Goal: Task Accomplishment & Management: Complete application form

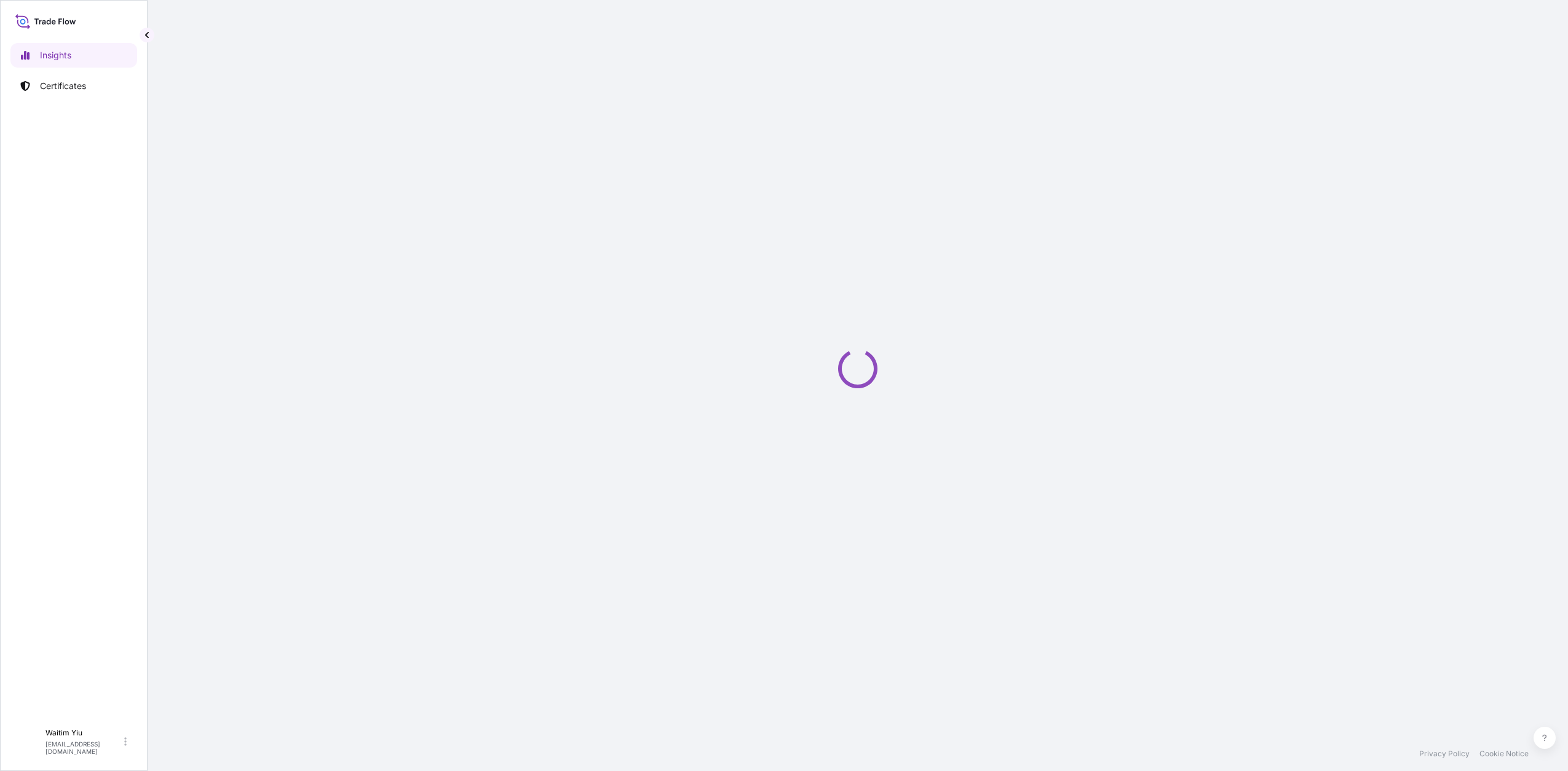
select select "2025"
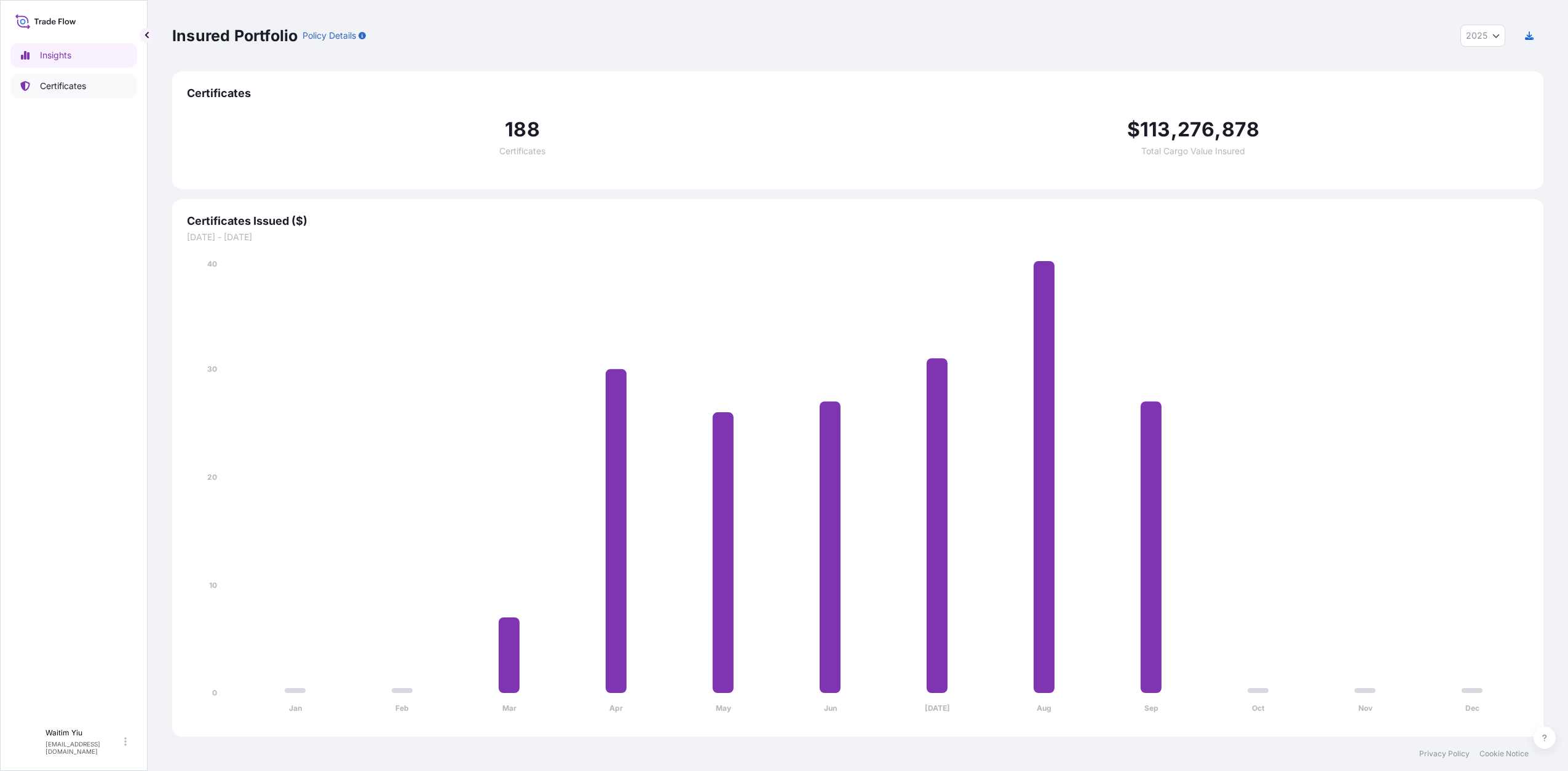
click at [53, 80] on p "Certificates" at bounding box center [62, 86] width 46 height 13
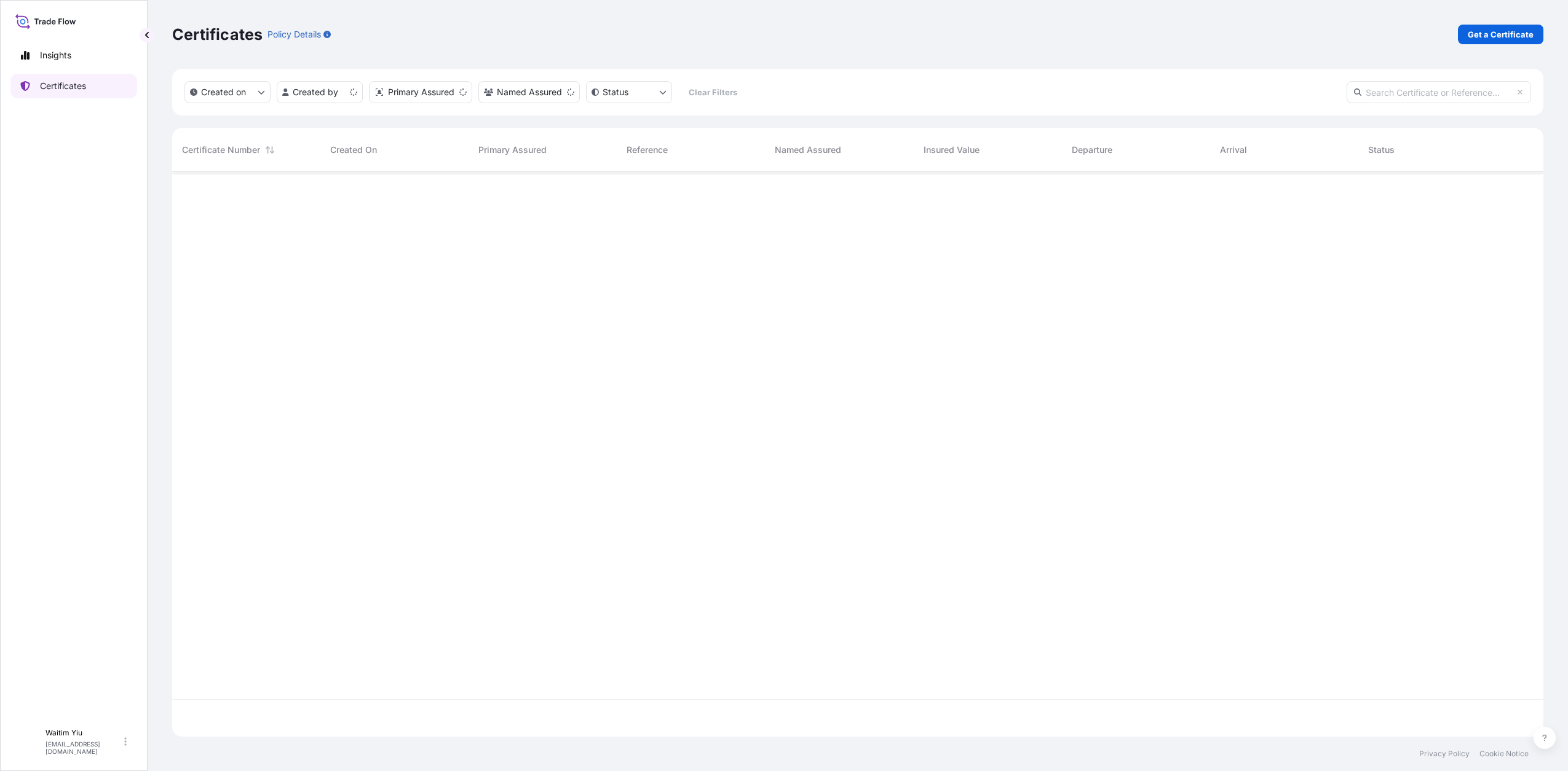
scroll to position [559, 1359]
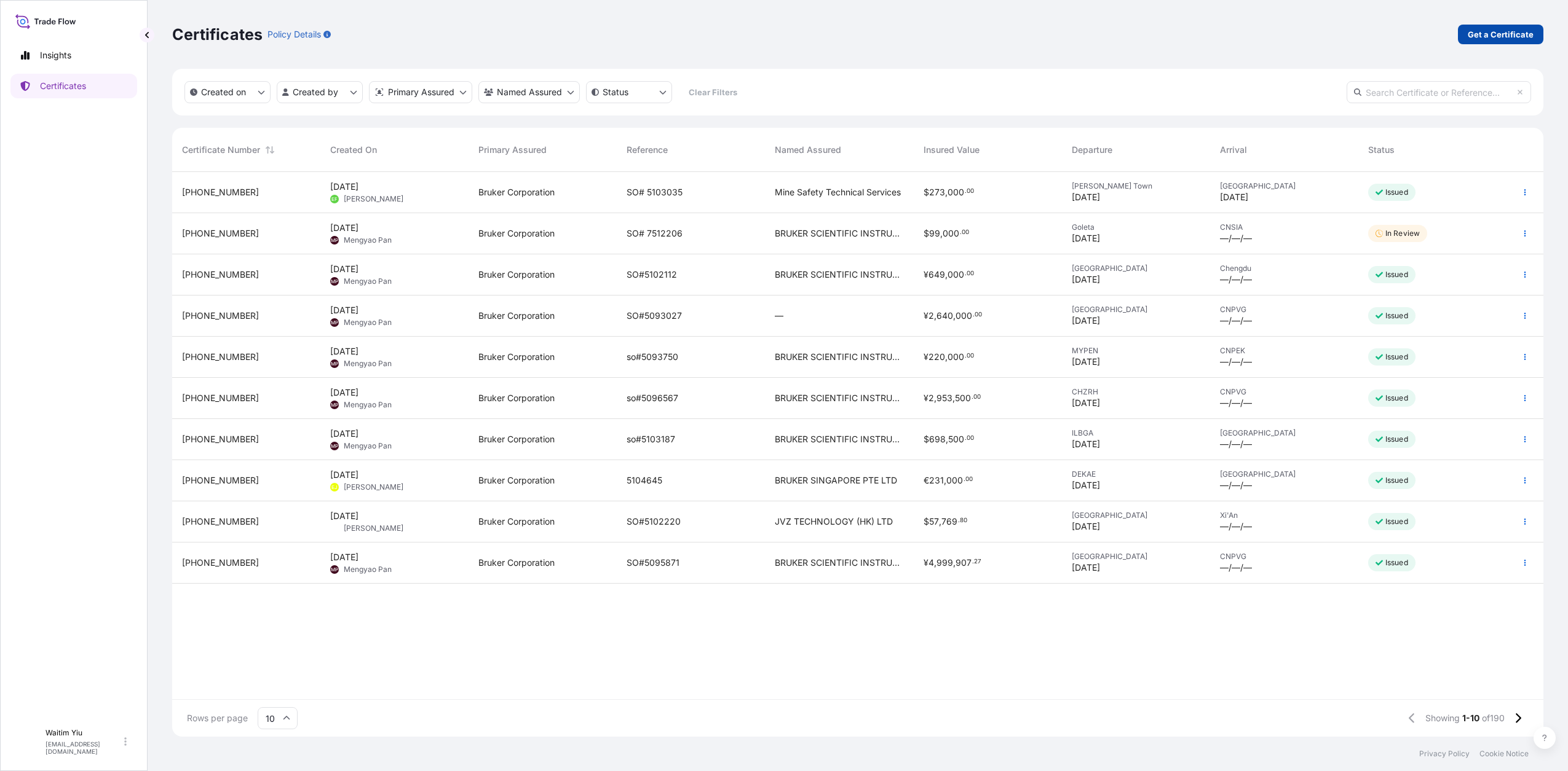
click at [1492, 34] on p "Get a Certificate" at bounding box center [1500, 34] width 65 height 13
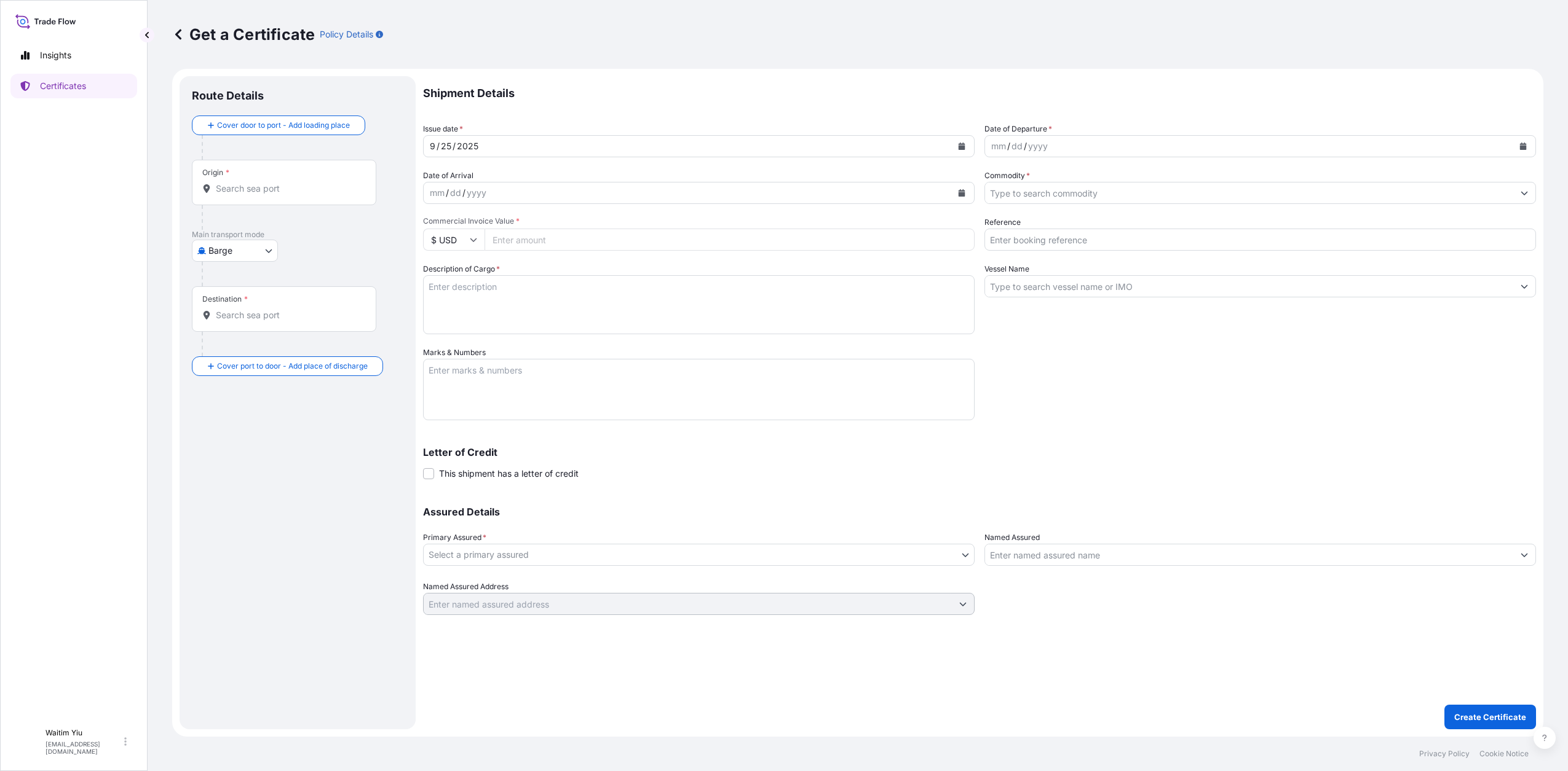
click at [247, 255] on body "Insights Certificates W Waitim Yiu [EMAIL_ADDRESS][DOMAIN_NAME] Get a Certifica…" at bounding box center [784, 385] width 1568 height 771
click at [246, 279] on div "Air" at bounding box center [257, 283] width 122 height 22
select select "Air"
click at [251, 189] on input "Origin *" at bounding box center [288, 193] width 145 height 13
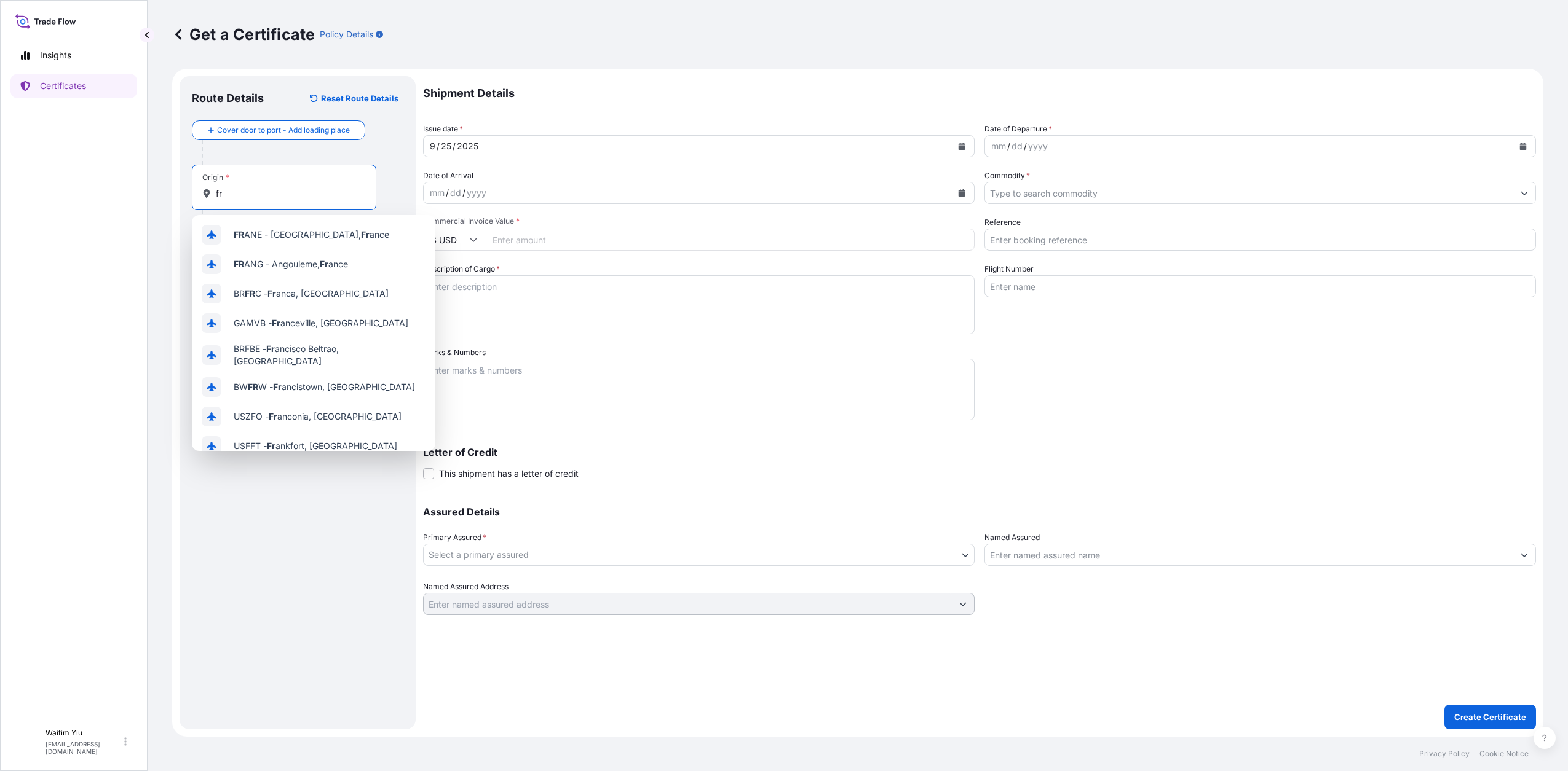
type input "f"
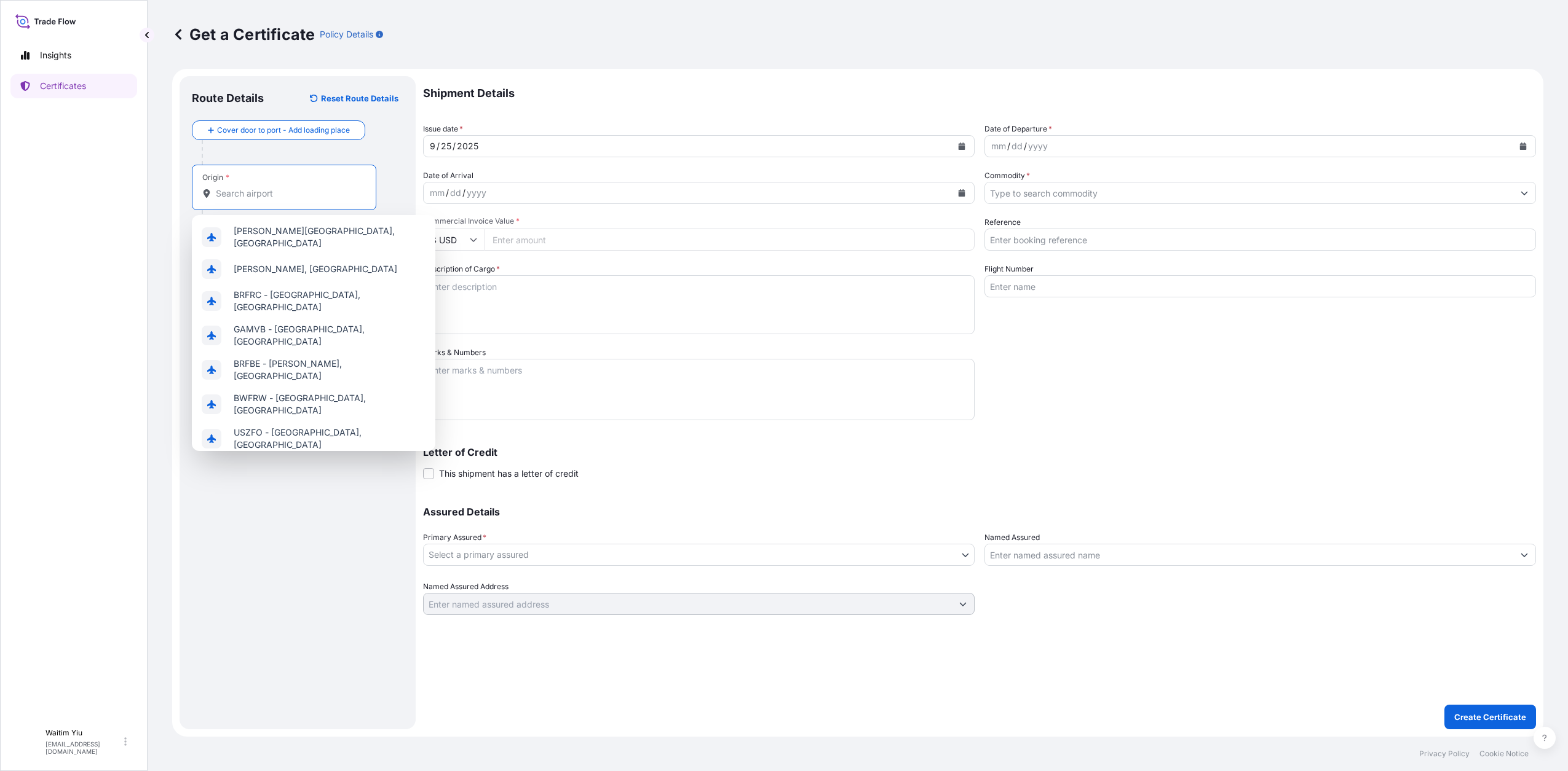
type input "R"
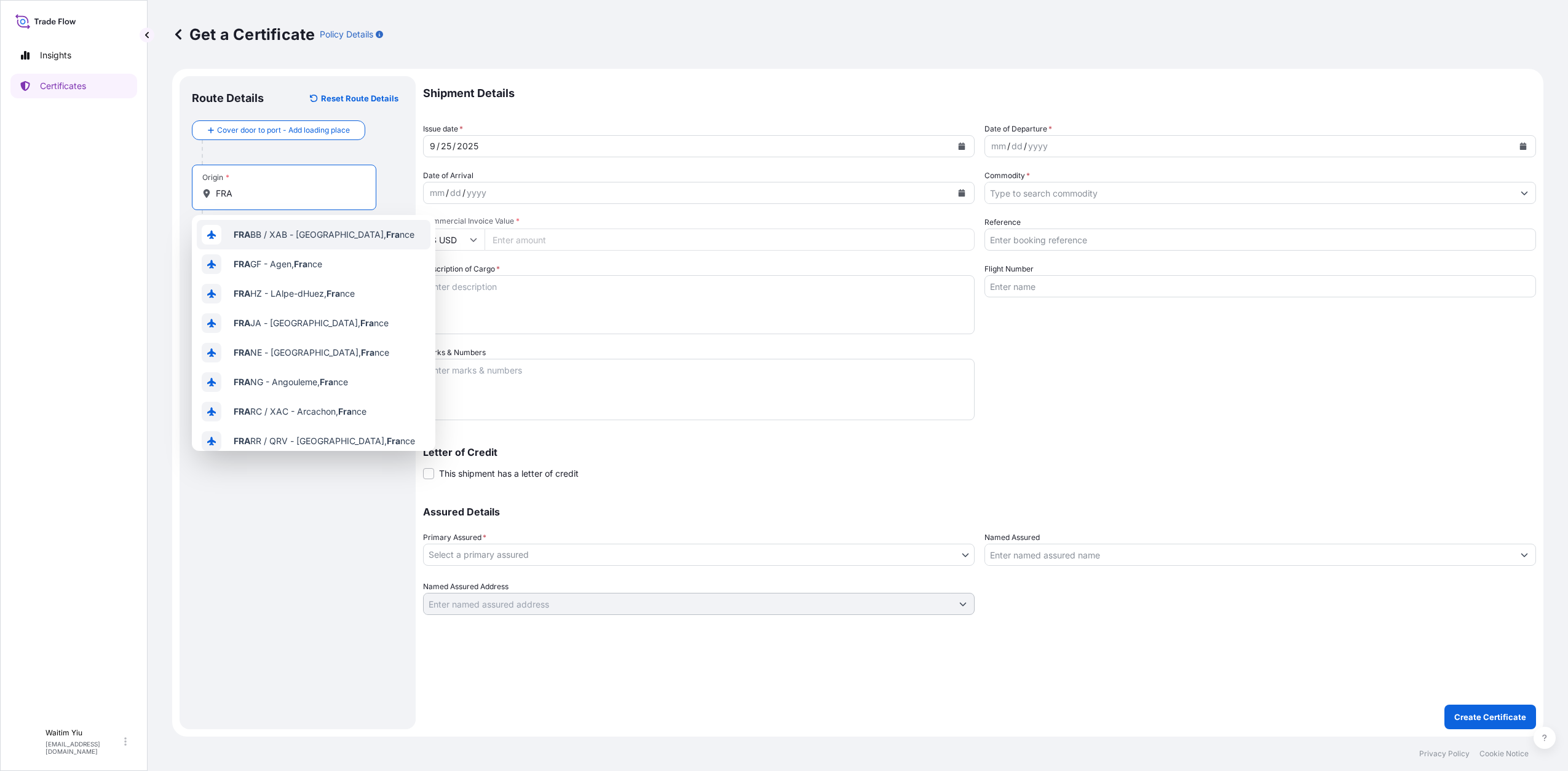
click at [293, 199] on input "FRA" at bounding box center [288, 193] width 145 height 13
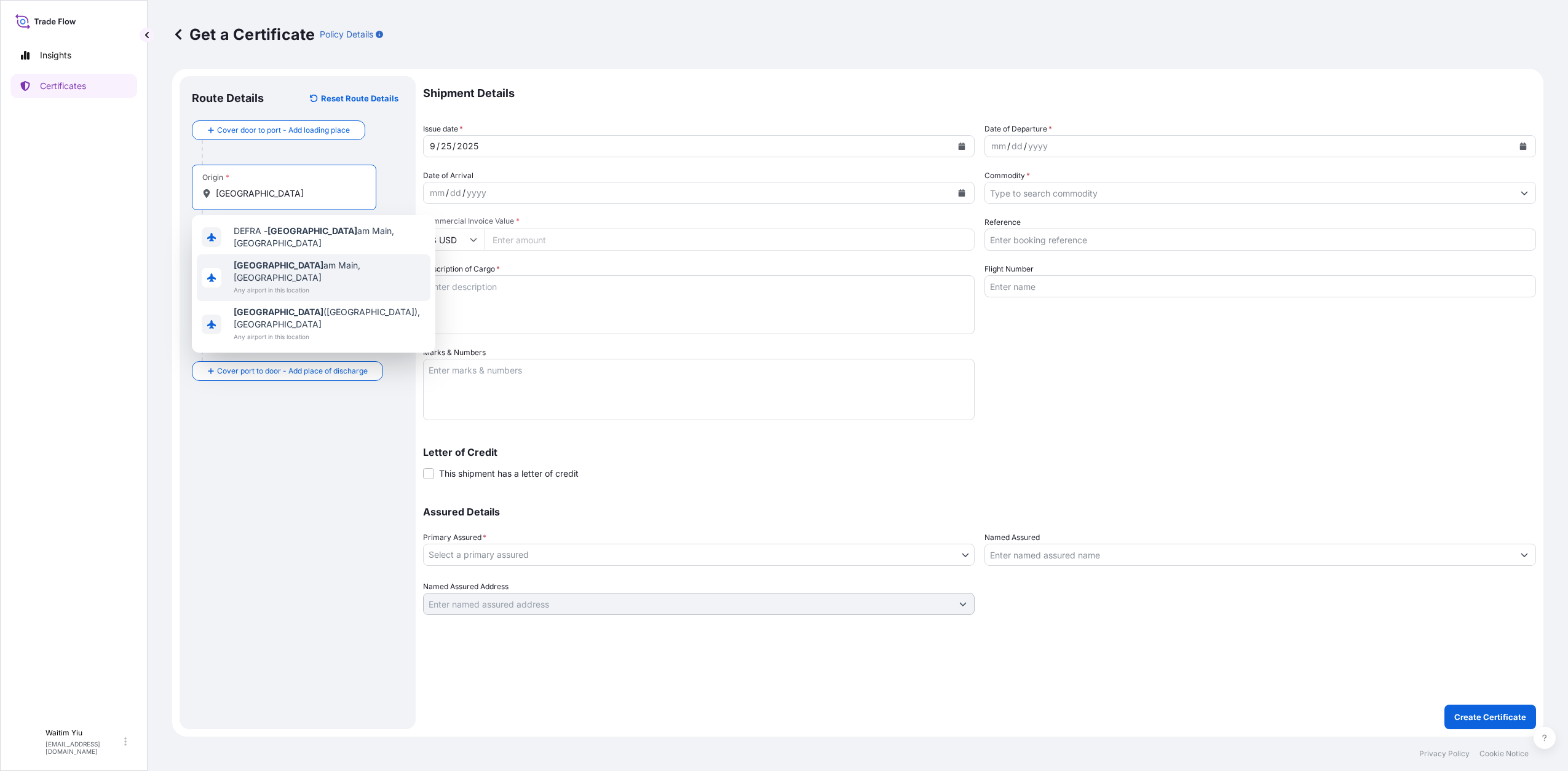
click at [293, 259] on span "[GEOGRAPHIC_DATA], [GEOGRAPHIC_DATA]" at bounding box center [330, 271] width 192 height 24
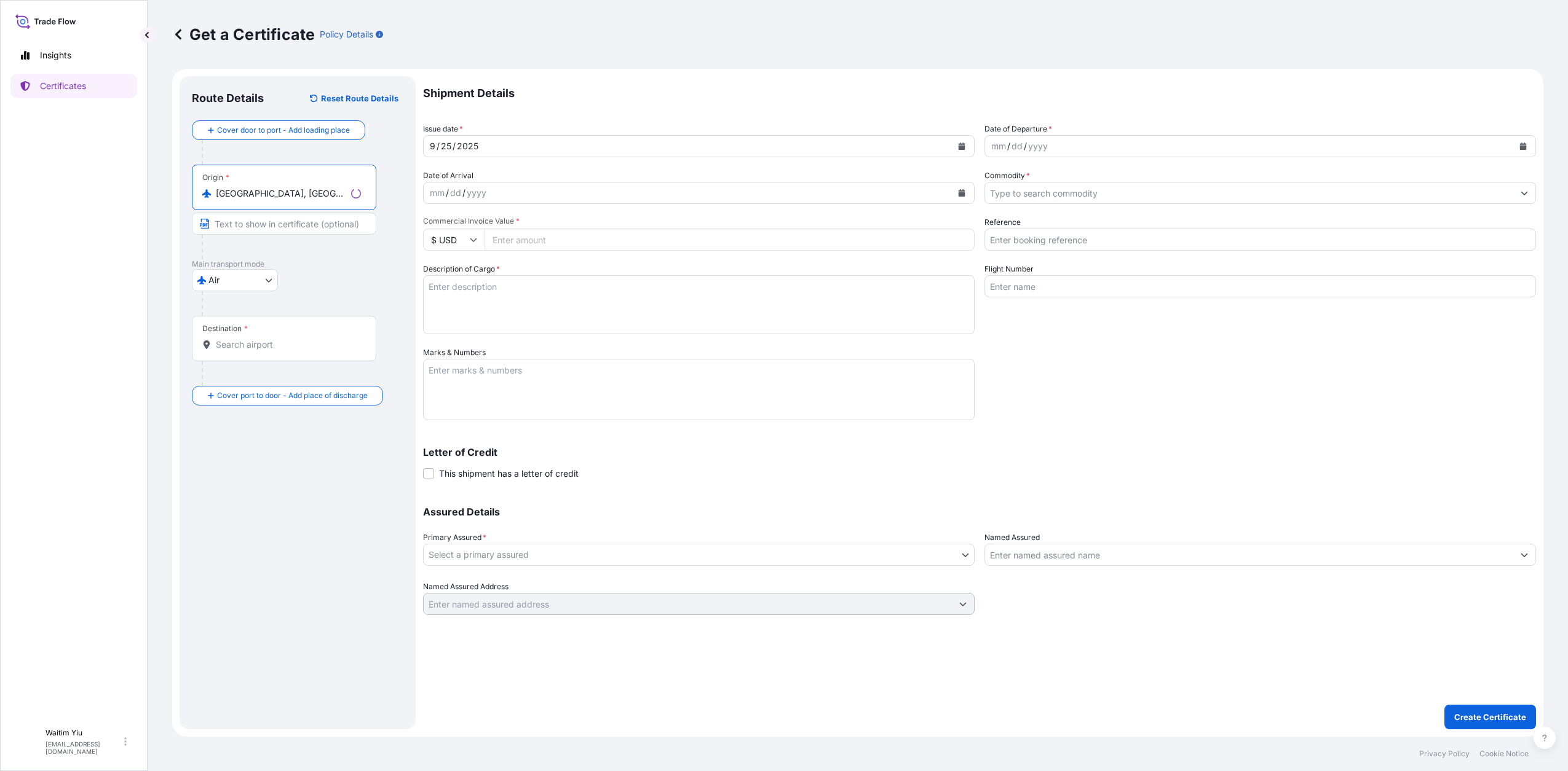
type input "[GEOGRAPHIC_DATA], [GEOGRAPHIC_DATA]"
click at [260, 229] on input "Text to appear on certificate" at bounding box center [284, 223] width 184 height 22
type input "[GEOGRAPHIC_DATA]"
click at [247, 327] on span "*" at bounding box center [246, 328] width 4 height 10
click at [247, 338] on input "Destination *" at bounding box center [288, 344] width 145 height 13
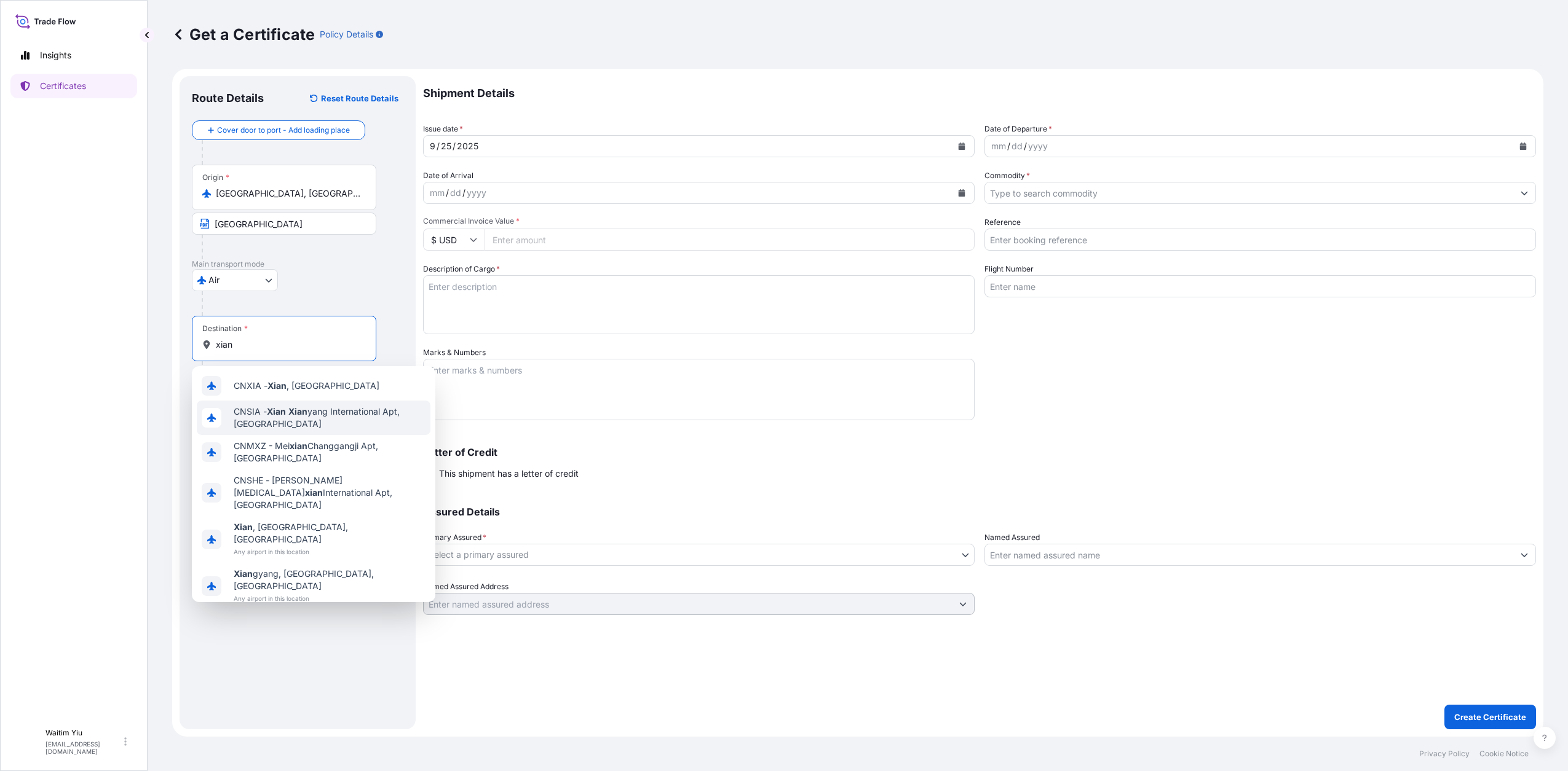
click at [345, 430] on span "CNSIA - [PERSON_NAME] International Apt, [GEOGRAPHIC_DATA]" at bounding box center [330, 417] width 192 height 24
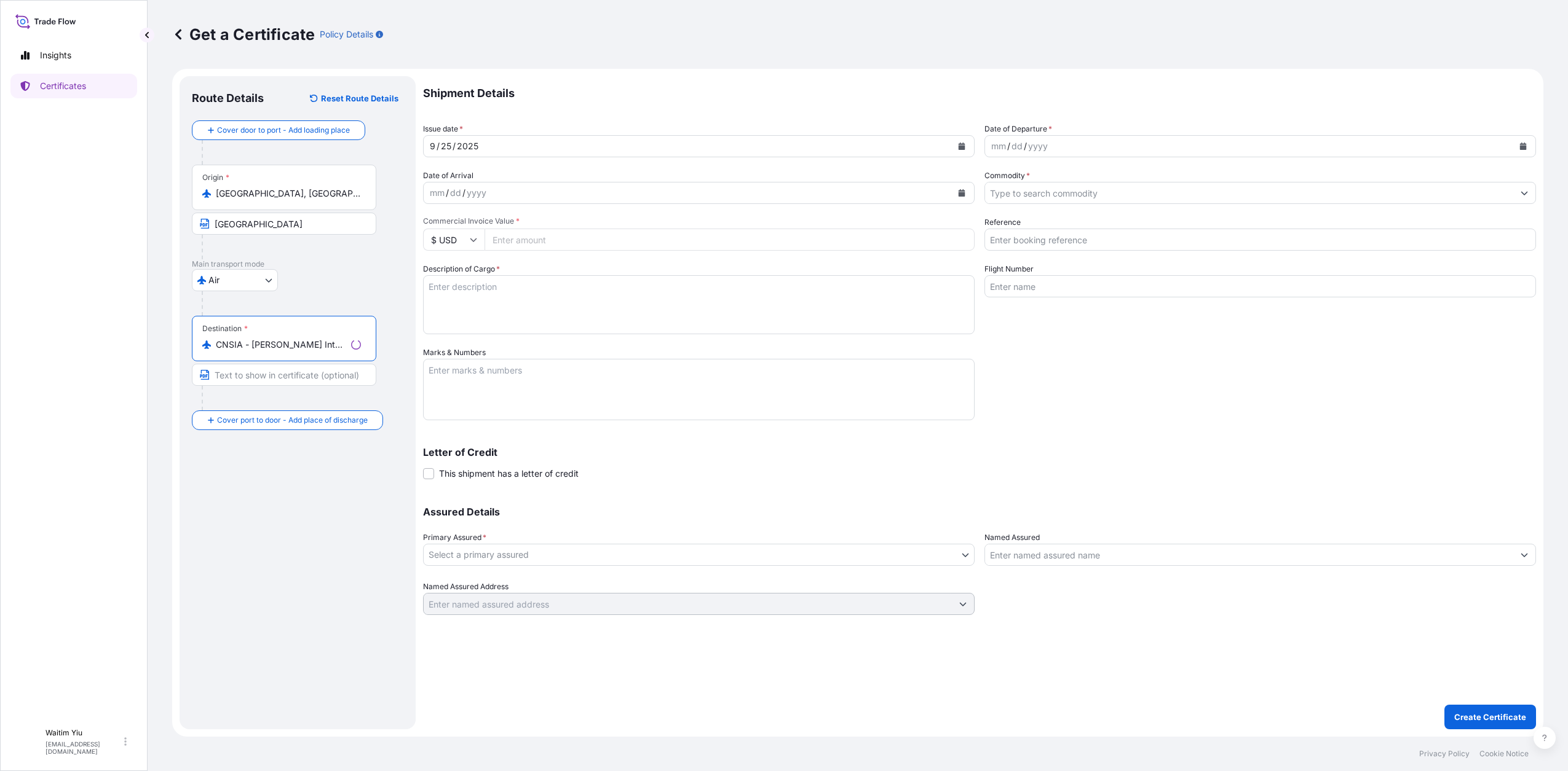
type input "CNSIA - [PERSON_NAME] International Apt, [GEOGRAPHIC_DATA]"
click at [324, 375] on input "Text to appear on certificate" at bounding box center [284, 374] width 184 height 22
click at [276, 374] on input "Text to appear on certificate" at bounding box center [284, 374] width 184 height 22
click at [282, 351] on div "Destination * CNSIA - [PERSON_NAME] International Apt, [GEOGRAPHIC_DATA]" at bounding box center [284, 338] width 184 height 46
click at [282, 351] on input "CNSIA - [PERSON_NAME] International Apt, [GEOGRAPHIC_DATA]" at bounding box center [288, 344] width 145 height 13
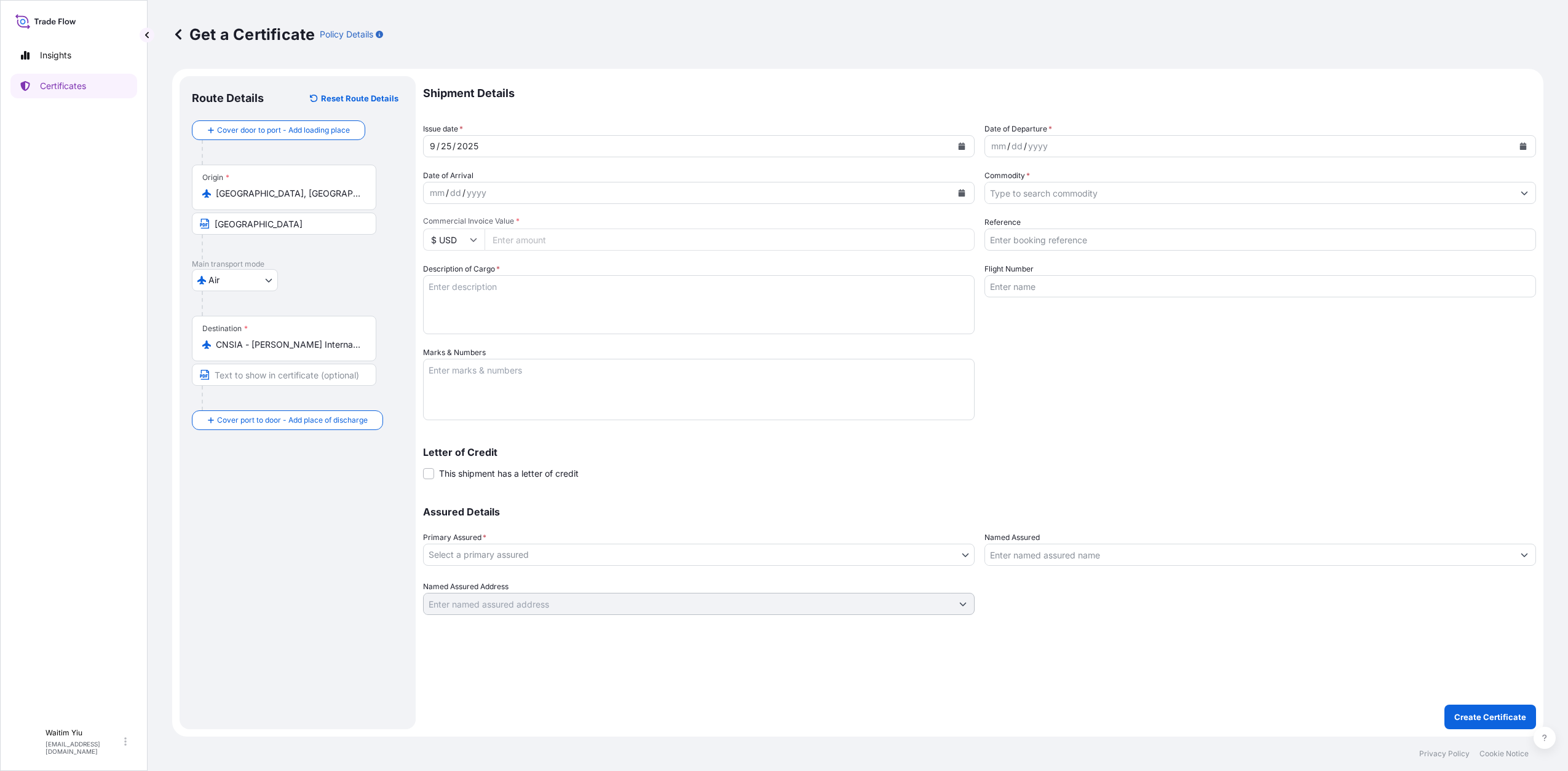
scroll to position [0, 46]
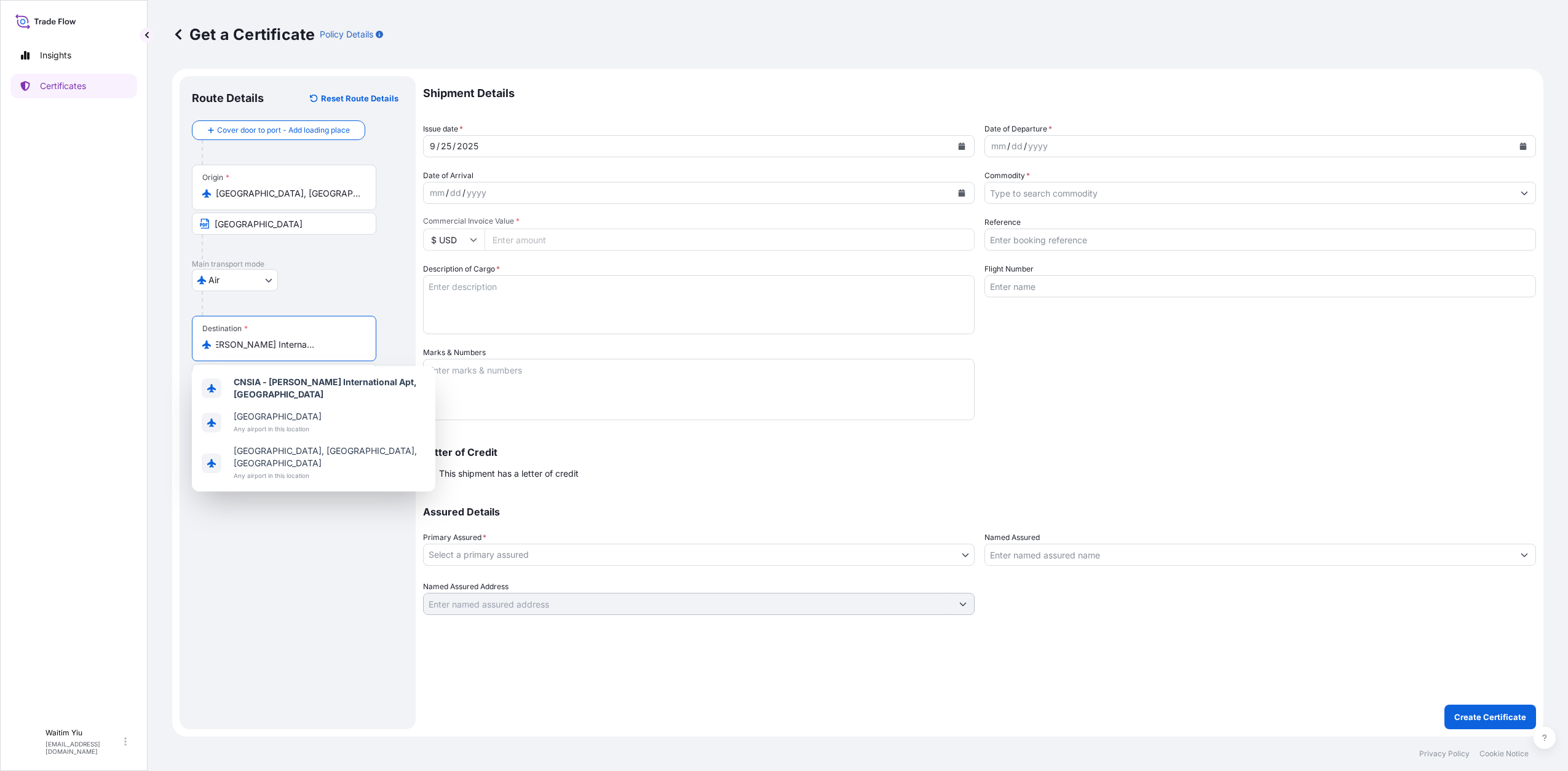
click at [282, 347] on input "CNSIA - [PERSON_NAME] International Apt, [GEOGRAPHIC_DATA]" at bounding box center [288, 344] width 145 height 13
click at [319, 495] on div "Route Details Reset Route Details Cover door to port - Add loading place Place …" at bounding box center [297, 403] width 212 height 629
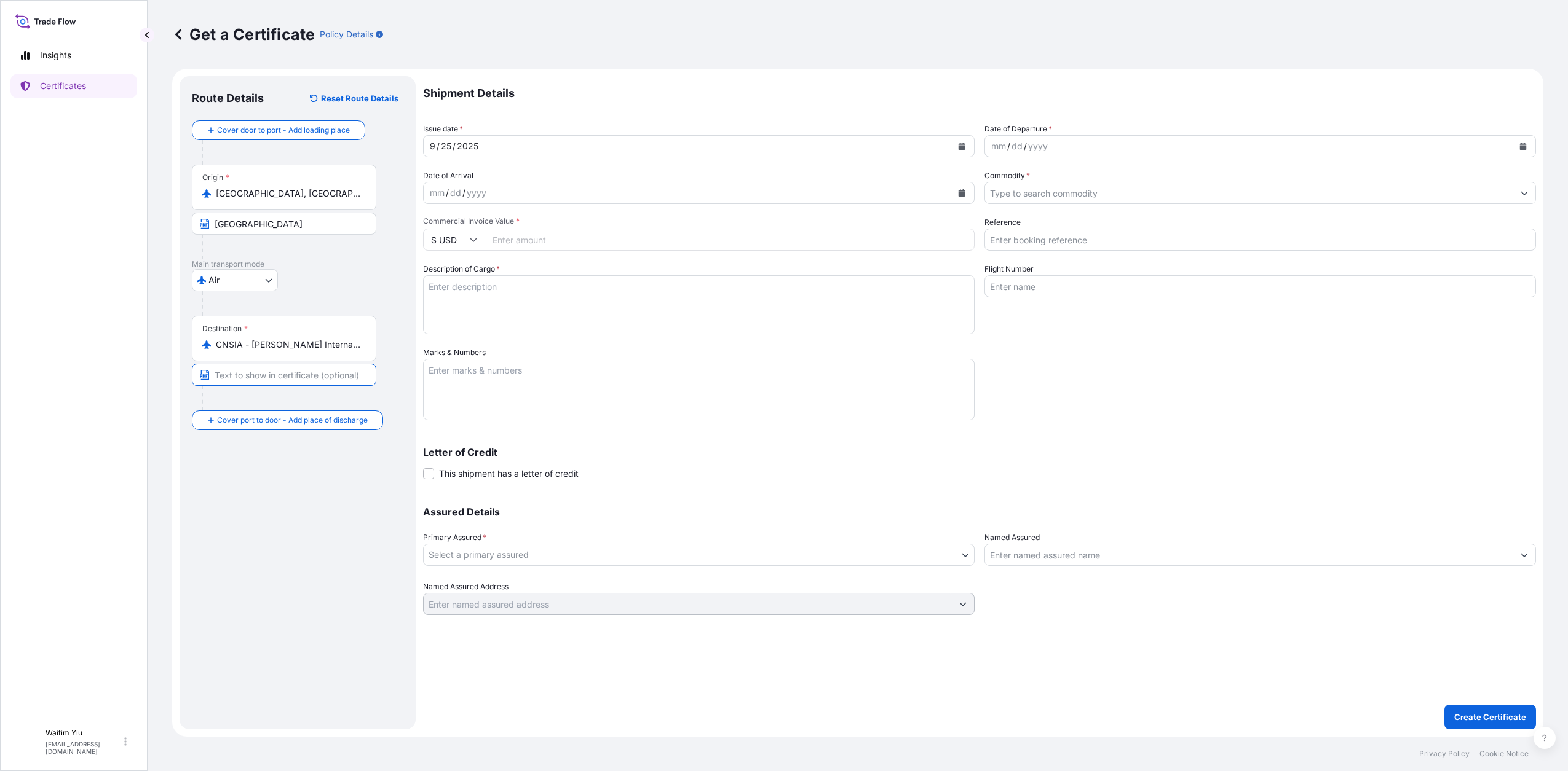
click at [280, 367] on input "Text to appear on certificate" at bounding box center [284, 374] width 184 height 22
type input "x"
type input "[GEOGRAPHIC_DATA]"
click at [954, 147] on button "Calendar" at bounding box center [961, 146] width 20 height 19
click at [454, 187] on button "Previous" at bounding box center [449, 182] width 27 height 19
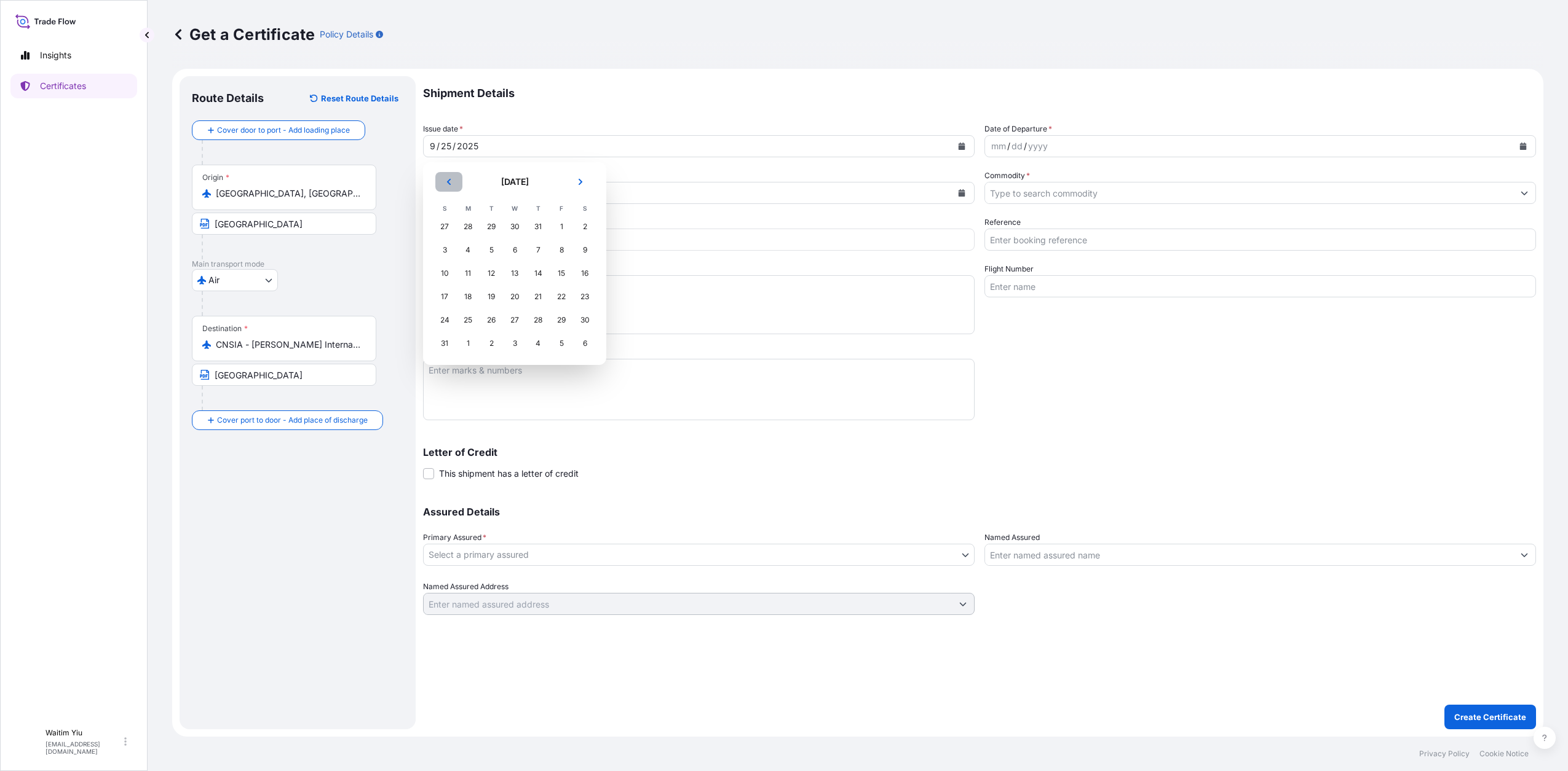
click at [454, 187] on button "Previous" at bounding box center [449, 182] width 27 height 19
click at [490, 249] on div "8" at bounding box center [490, 250] width 22 height 22
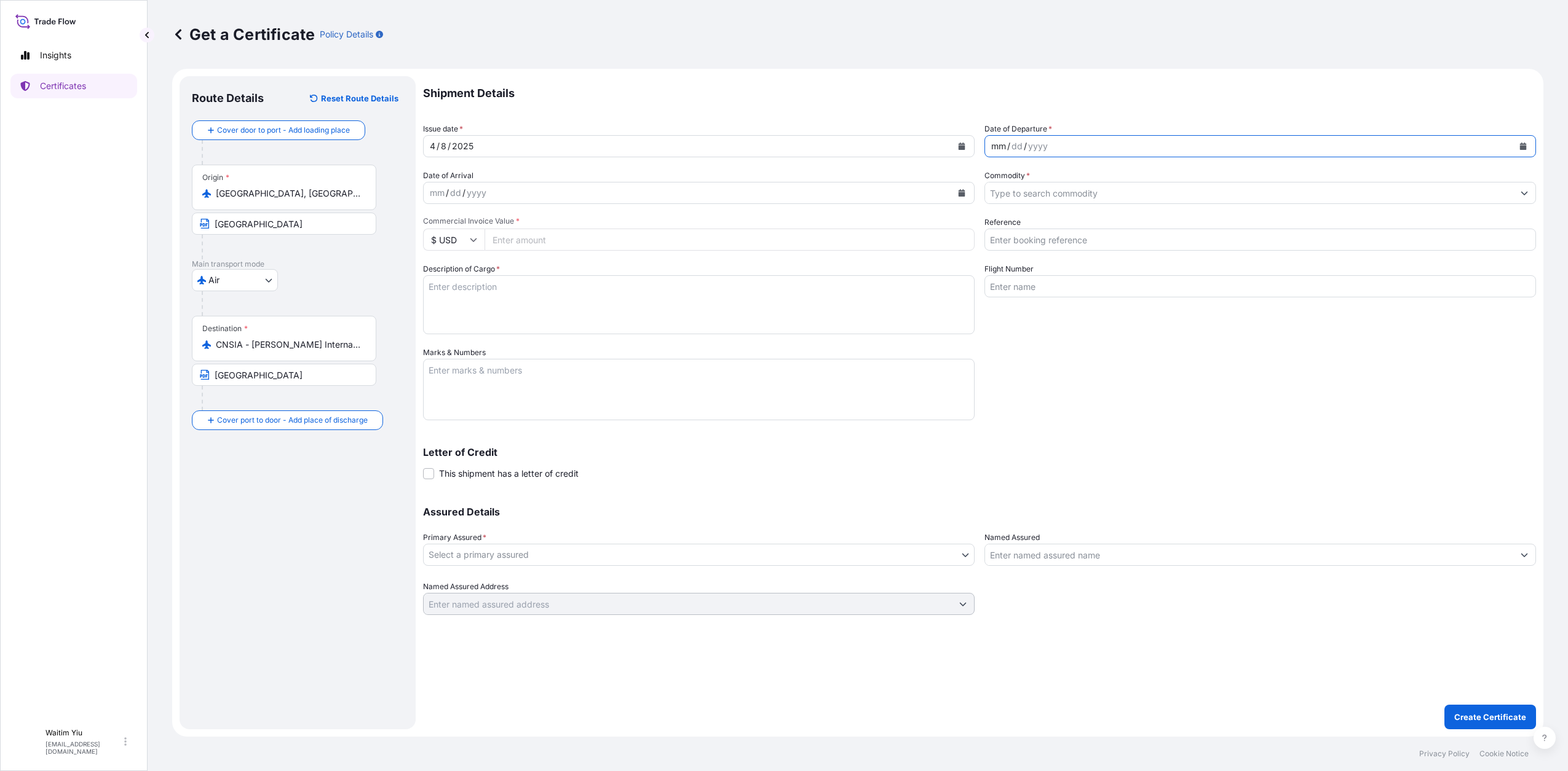
click at [1137, 151] on div "mm / dd / yyyy" at bounding box center [1249, 146] width 529 height 22
click at [1521, 142] on button "Calendar" at bounding box center [1522, 146] width 20 height 19
click at [1015, 186] on button "Previous" at bounding box center [1010, 182] width 27 height 19
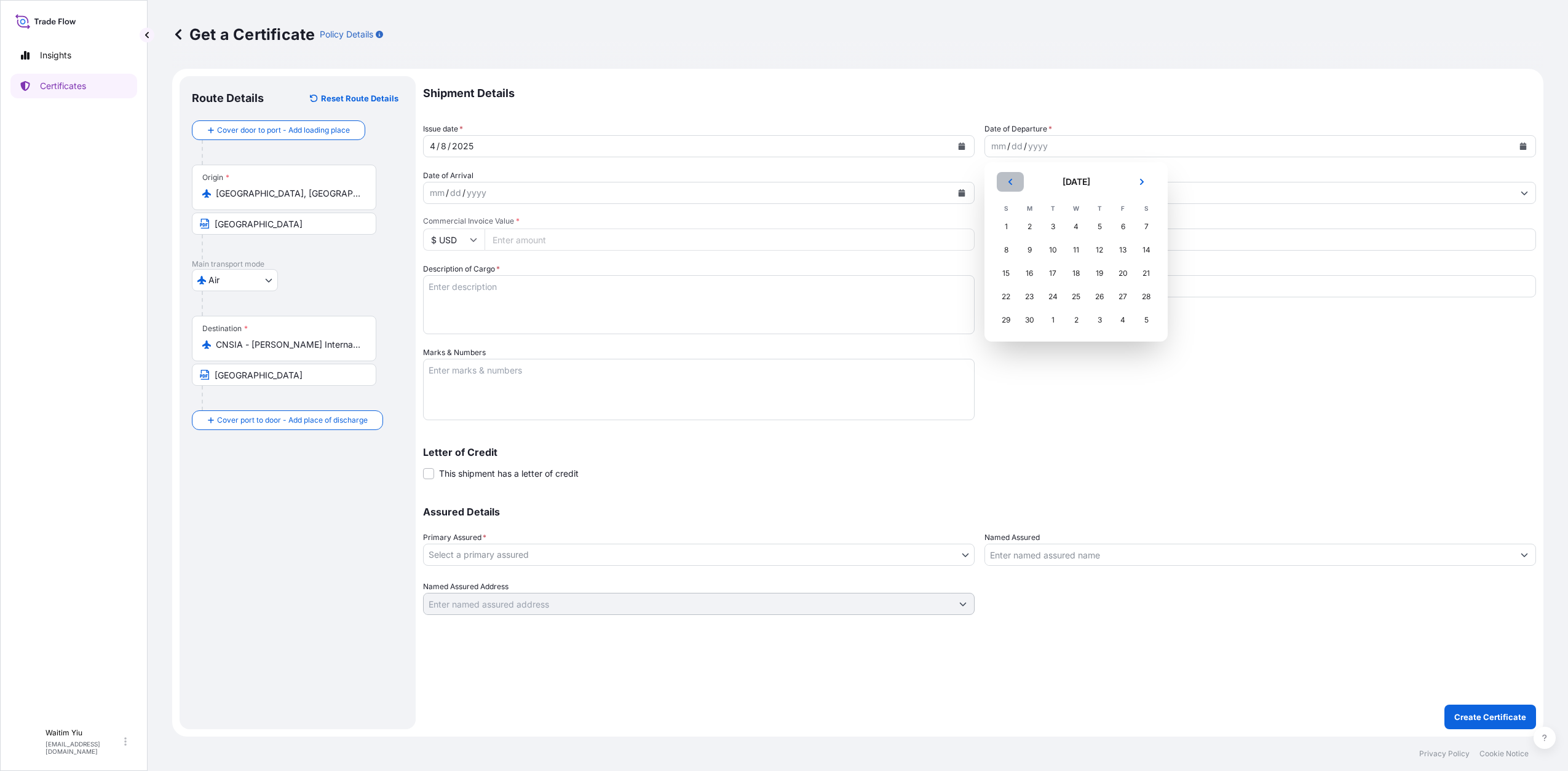
click at [1015, 186] on button "Previous" at bounding box center [1010, 182] width 27 height 19
click at [1078, 246] on div "9" at bounding box center [1076, 250] width 22 height 22
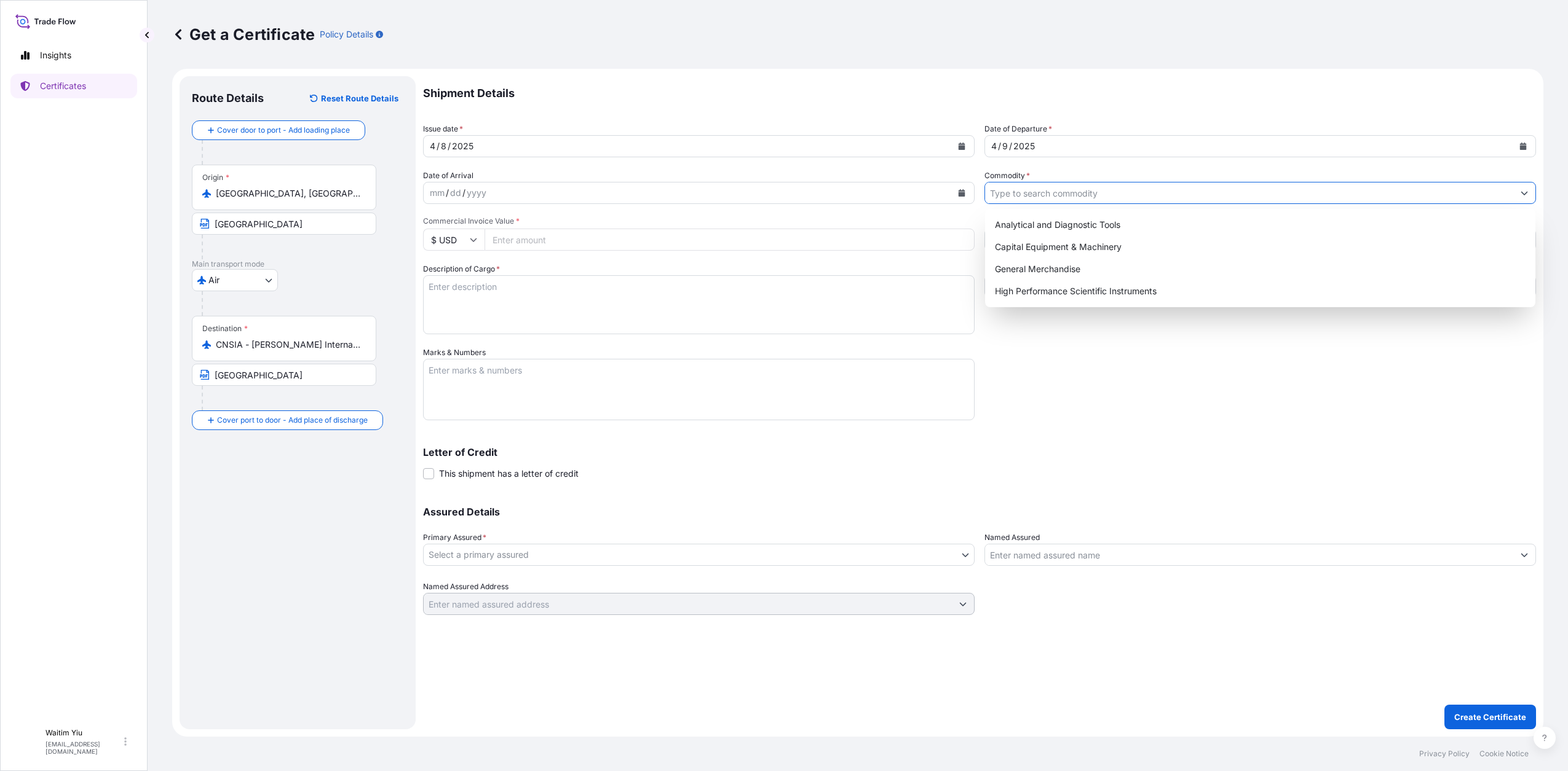
click at [1039, 197] on input "Commodity *" at bounding box center [1249, 193] width 529 height 22
click at [1048, 289] on div "High Performance Scientific Instruments" at bounding box center [1260, 290] width 540 height 22
type input "High Performance Scientific Instruments"
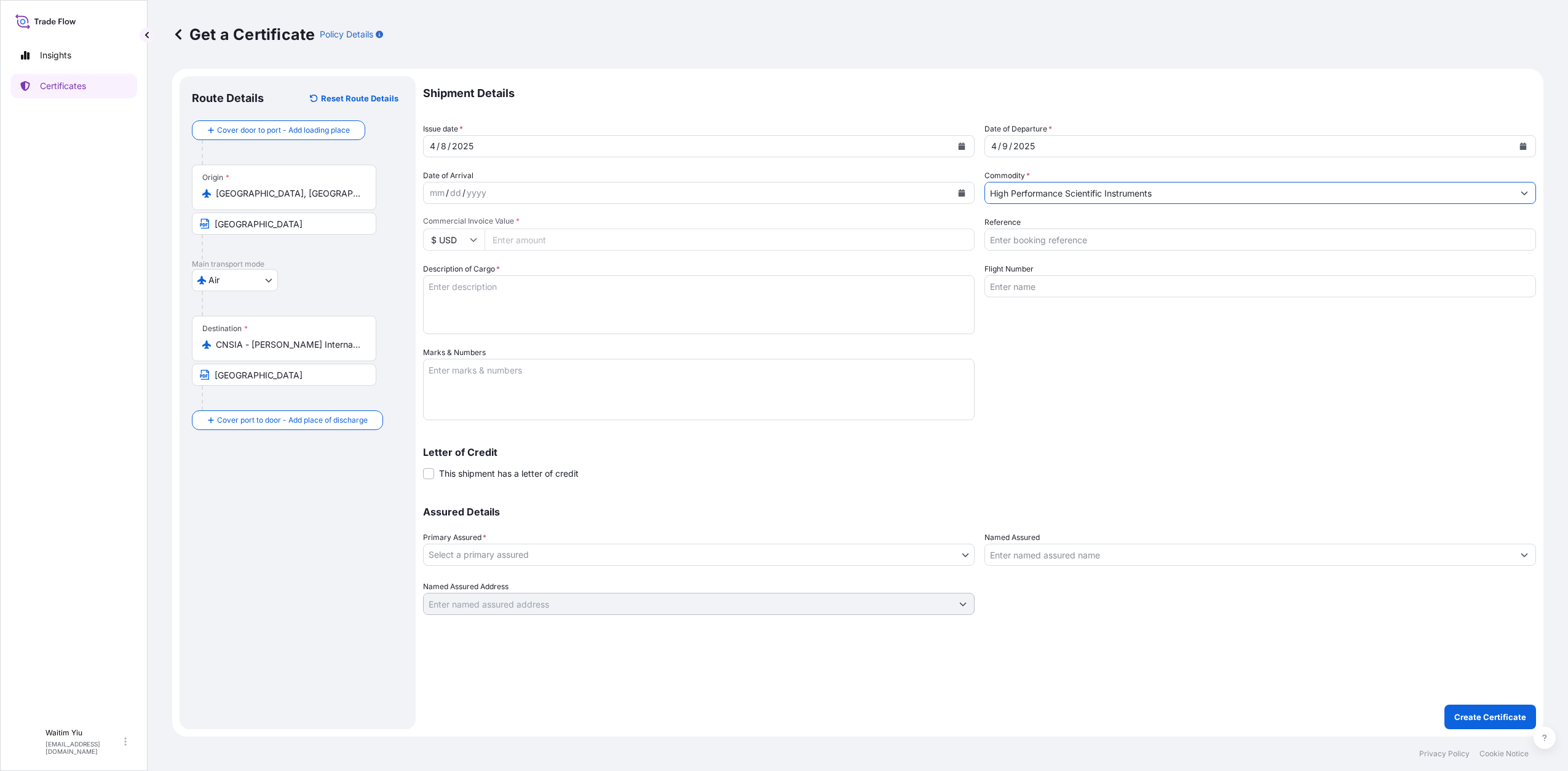
click at [519, 242] on input "Commercial Invoice Value *" at bounding box center [729, 240] width 490 height 22
click at [1187, 105] on p "Shipment Details" at bounding box center [979, 93] width 1113 height 34
click at [1059, 237] on input "Reference" at bounding box center [1259, 240] width 551 height 22
type input "s"
type input "SO#5097708"
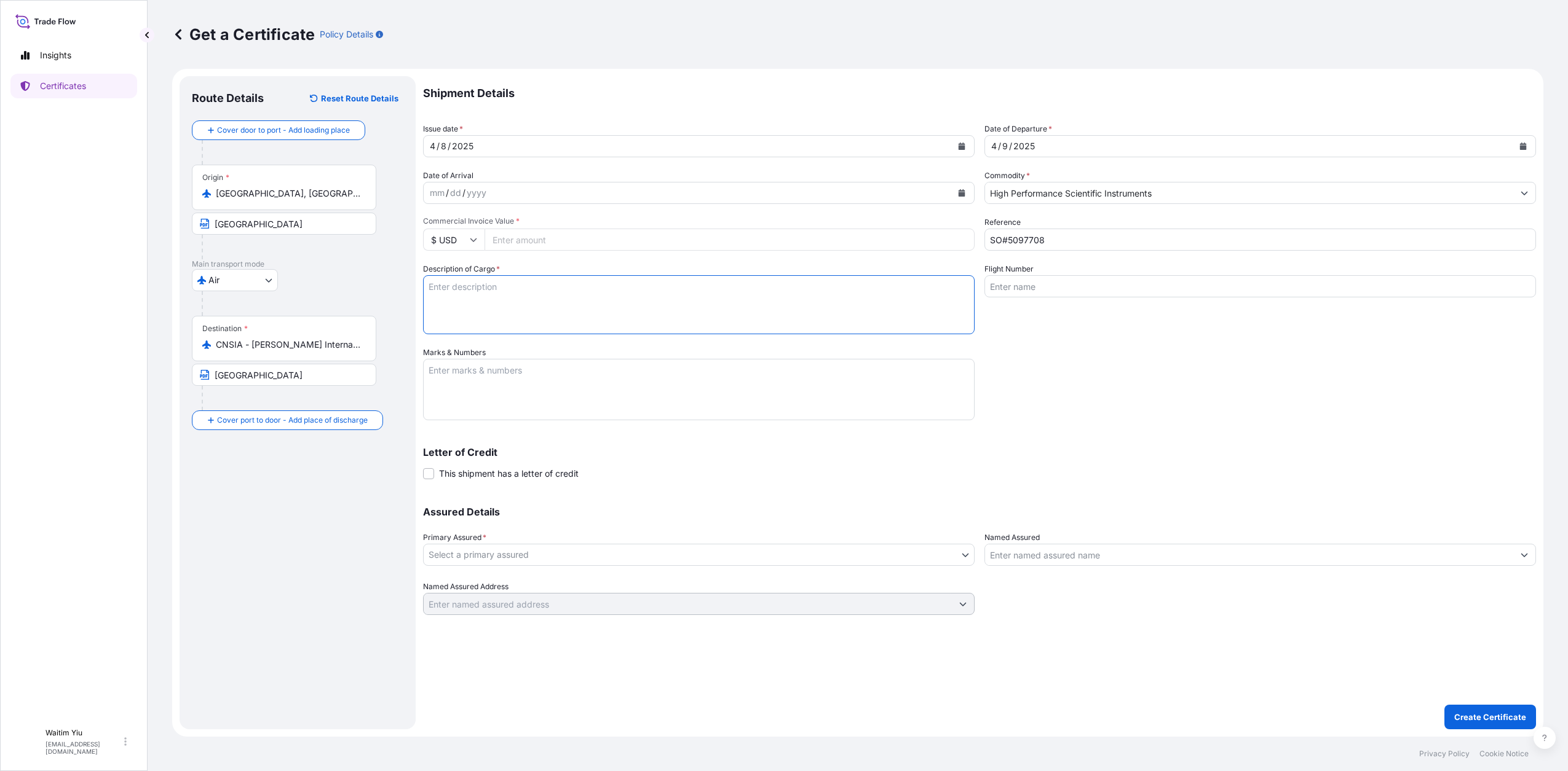
click at [736, 301] on textarea "Description of Cargo *" at bounding box center [698, 304] width 551 height 59
click at [463, 389] on textarea "Marks & Numbers" at bounding box center [698, 389] width 551 height 61
click at [450, 289] on textarea "Description of Cargo *" at bounding box center [698, 304] width 551 height 59
paste textarea "FT-IR SPECTROMETER MODEL: INVENIO BRAND: BRUKER QUANTITY: 1 SET"
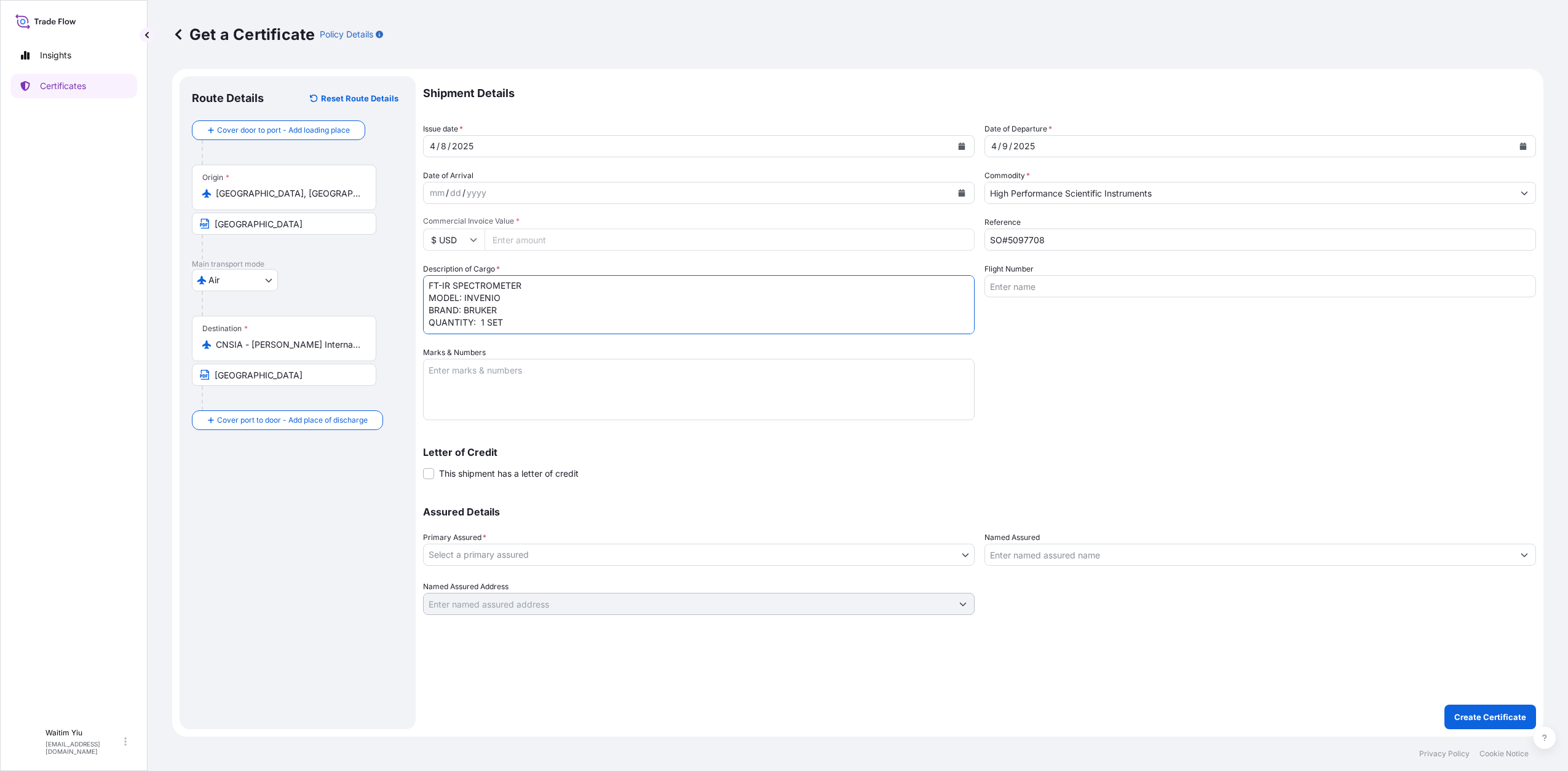
type textarea "FT-IR SPECTROMETER MODEL: INVENIO BRAND: BRUKER QUANTITY: 1 SET"
click at [463, 371] on textarea "Marks & Numbers" at bounding box center [698, 389] width 551 height 61
paste textarea "24FT114 ------------------- XI’AN, [GEOGRAPHIC_DATA]"
type textarea "24FT114 ------------------- XI’AN, [GEOGRAPHIC_DATA]"
click at [1034, 289] on input "Flight Number" at bounding box center [1259, 286] width 551 height 22
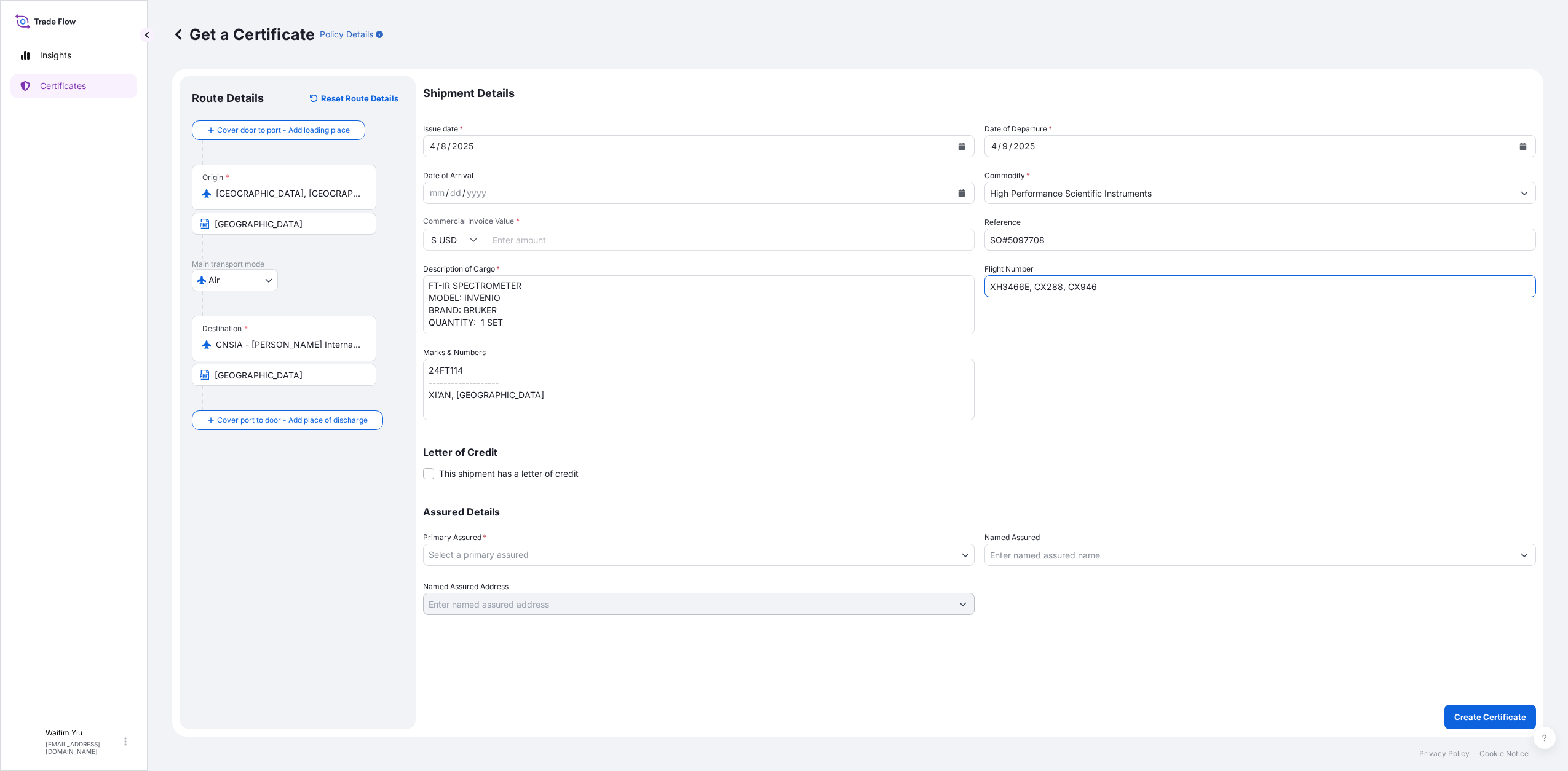
type input "XH3466E, CX288, CX946"
click at [1095, 394] on div "Shipment Details Issue date * [DATE] Date of Departure * [DATE] Date of Arrival…" at bounding box center [979, 345] width 1113 height 539
click at [619, 544] on body "Insights Certificates W Waitim Yiu [EMAIL_ADDRESS][DOMAIN_NAME] Get a Certifica…" at bounding box center [784, 385] width 1568 height 771
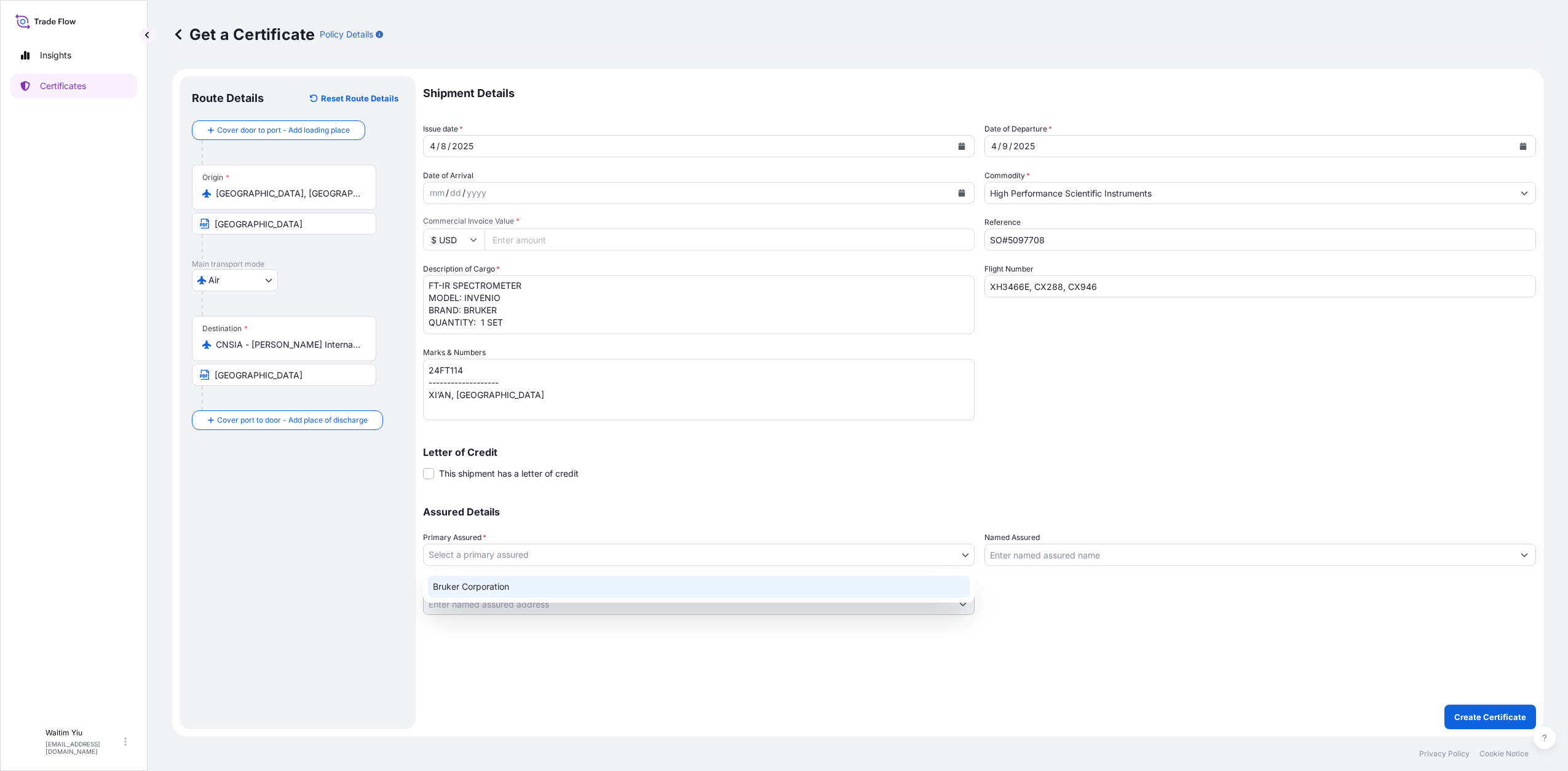
drag, startPoint x: 582, startPoint y: 574, endPoint x: 579, endPoint y: 581, distance: 7.6
click at [579, 581] on div "Bruker Corporation" at bounding box center [698, 587] width 551 height 32
select select "31474"
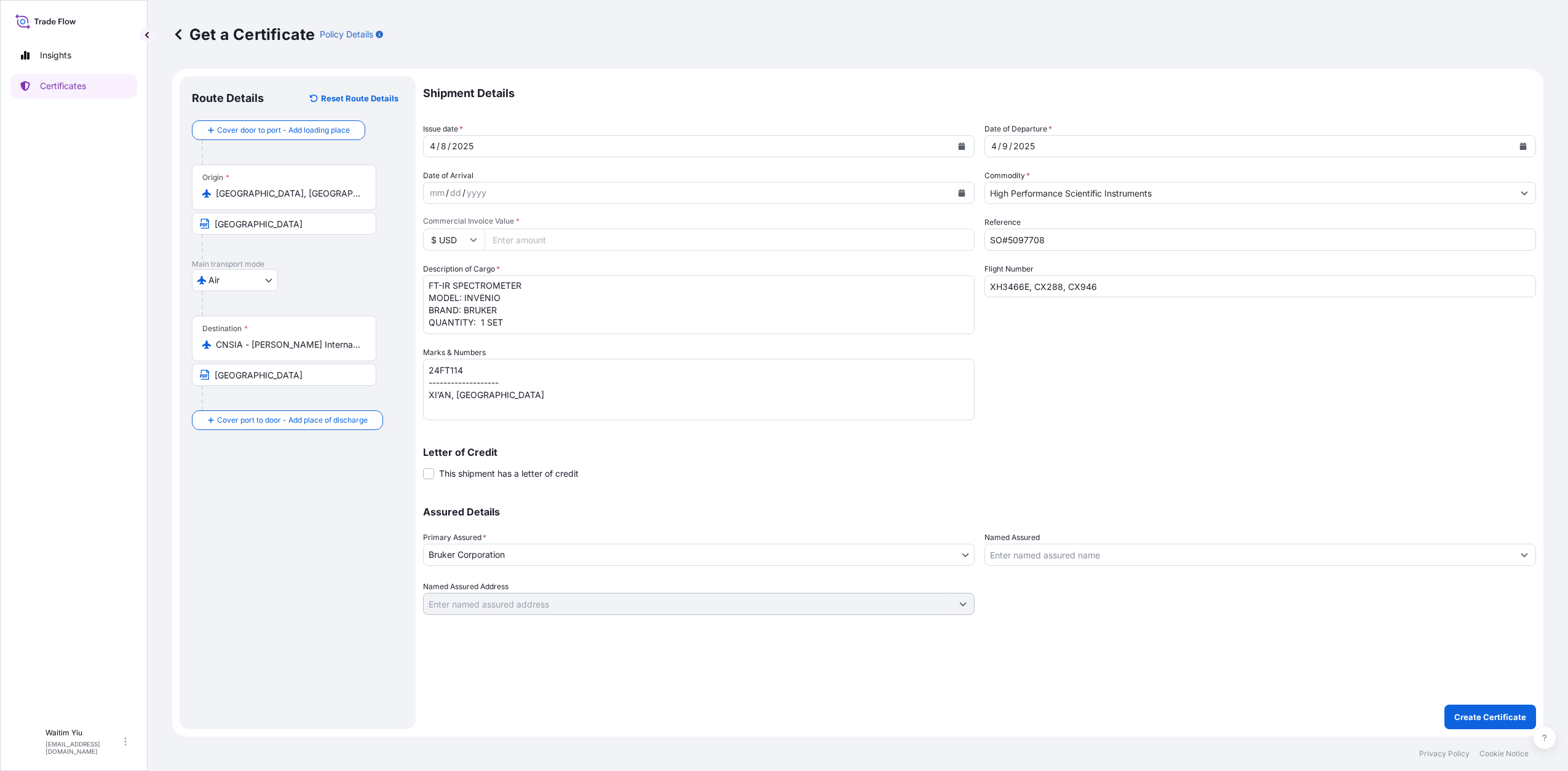
click at [1024, 560] on input "Named Assured" at bounding box center [1249, 555] width 529 height 22
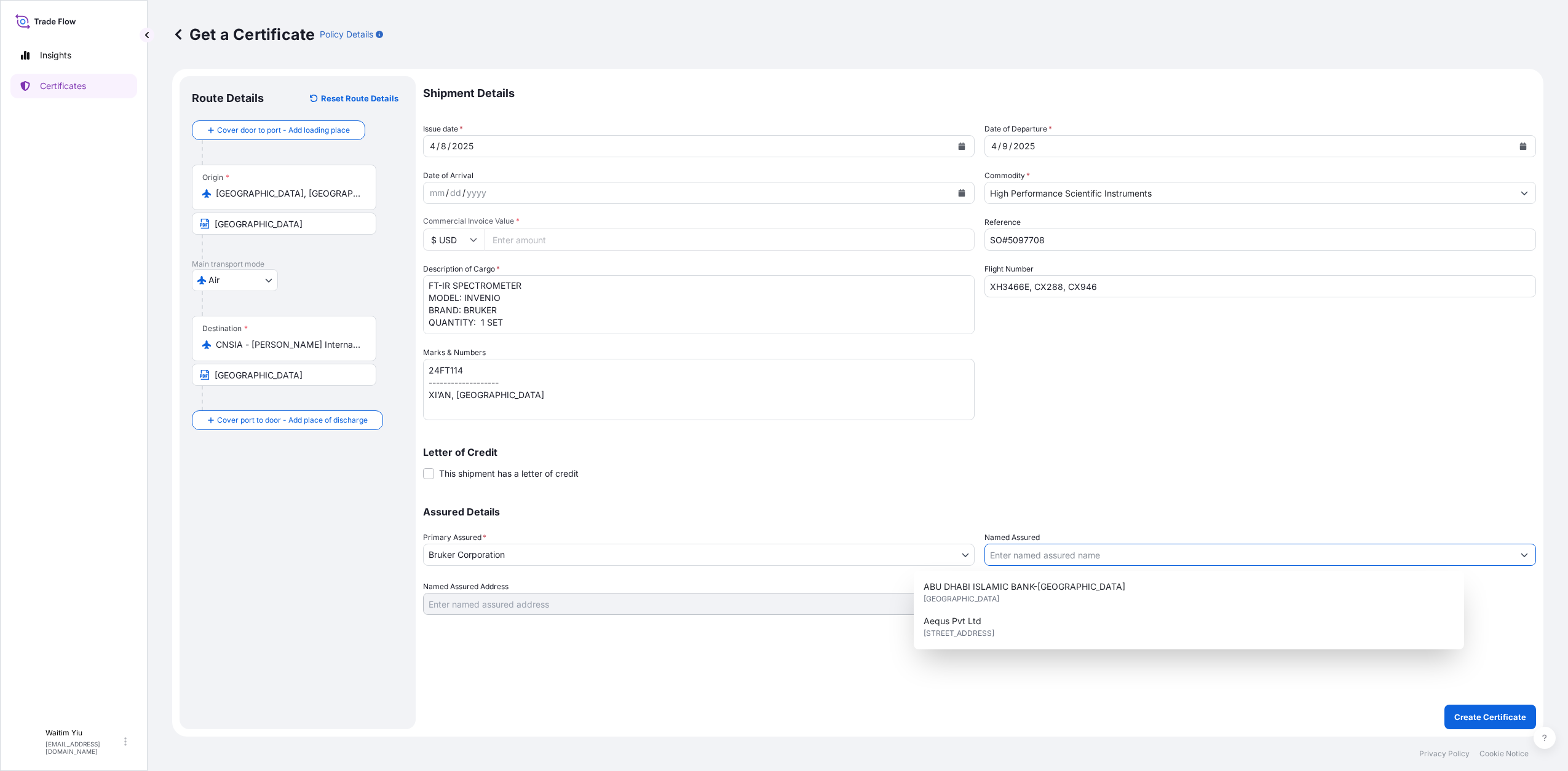
paste input "XI XIAN NEW AREA JIN HAI JIANG TRADING CO, LTD"
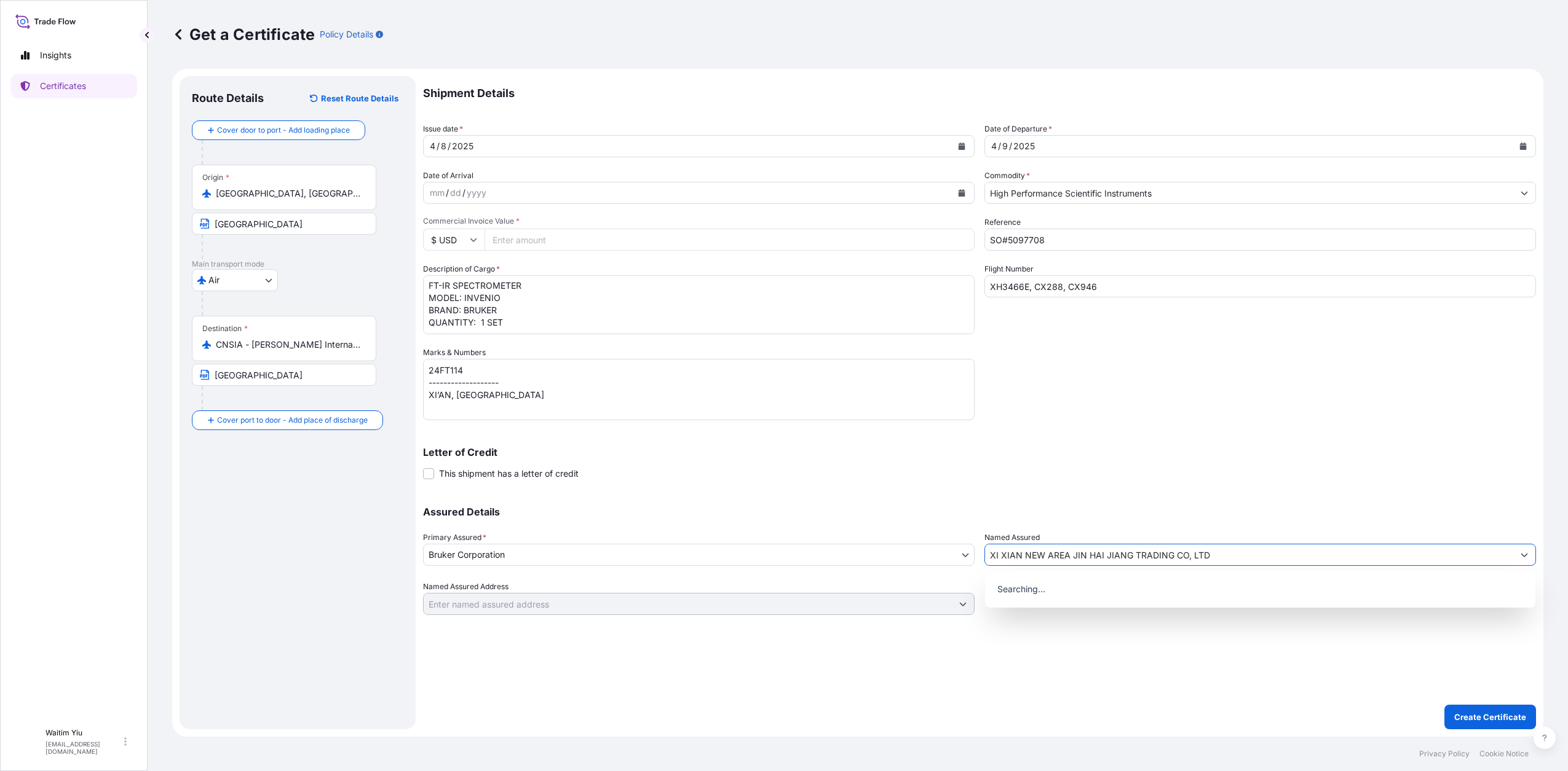
type input "XI XIAN NEW AREA JIN HAI JIANG TRADING CO, LTD"
click at [1140, 484] on div "Shipment Details Issue date * [DATE] Date of Departure * [DATE] Date of Arrival…" at bounding box center [979, 345] width 1113 height 539
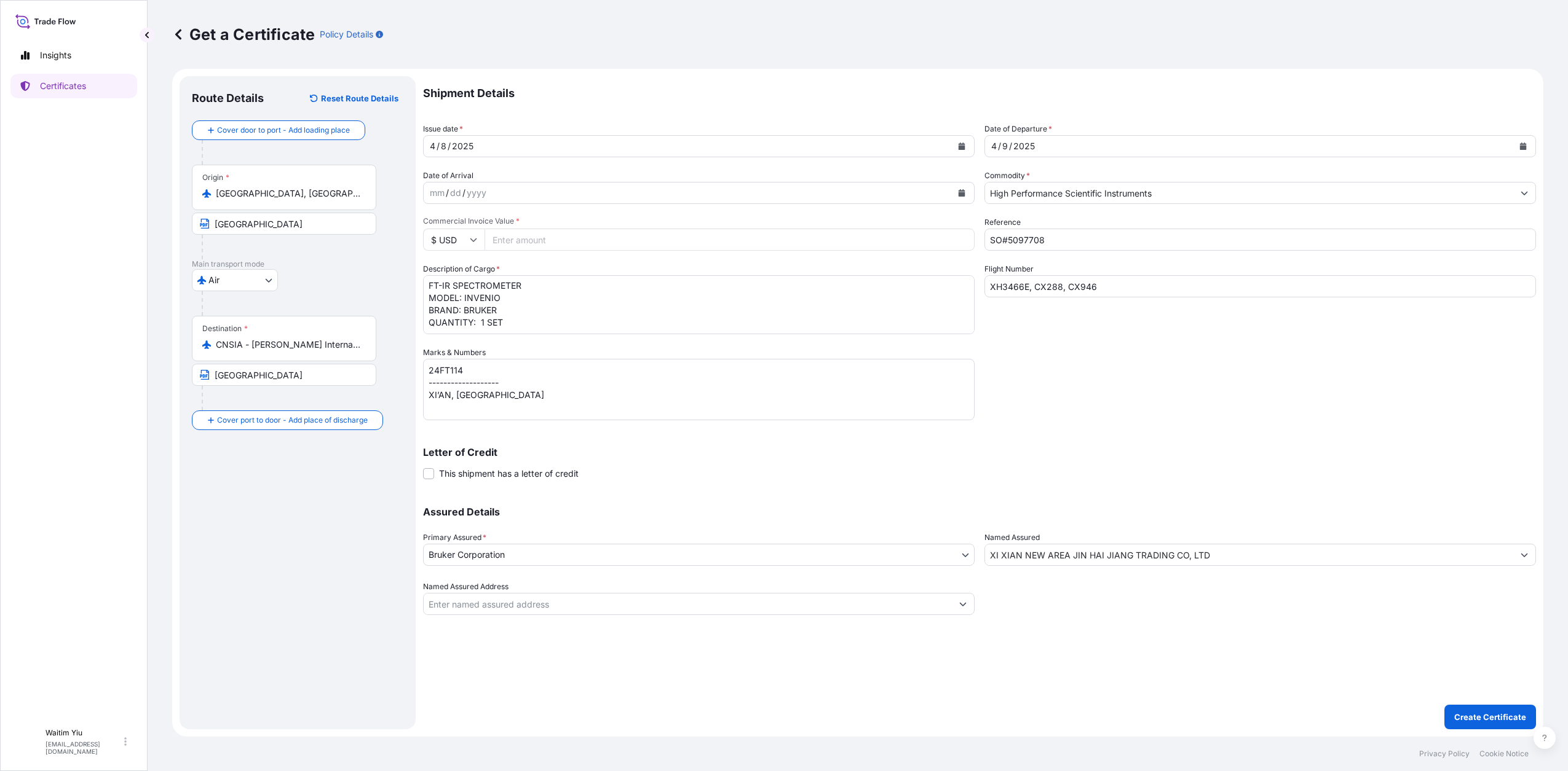
click at [668, 607] on input "Named Assured Address" at bounding box center [687, 603] width 529 height 22
click at [1128, 677] on div "Shipment Details Issue date * [DATE] Date of Departure * [DATE] Date of Arrival…" at bounding box center [979, 403] width 1113 height 653
click at [741, 246] on input "Commercial Invoice Value *" at bounding box center [729, 240] width 490 height 22
type input "56340.9"
click at [333, 378] on input "[GEOGRAPHIC_DATA]" at bounding box center [284, 374] width 184 height 22
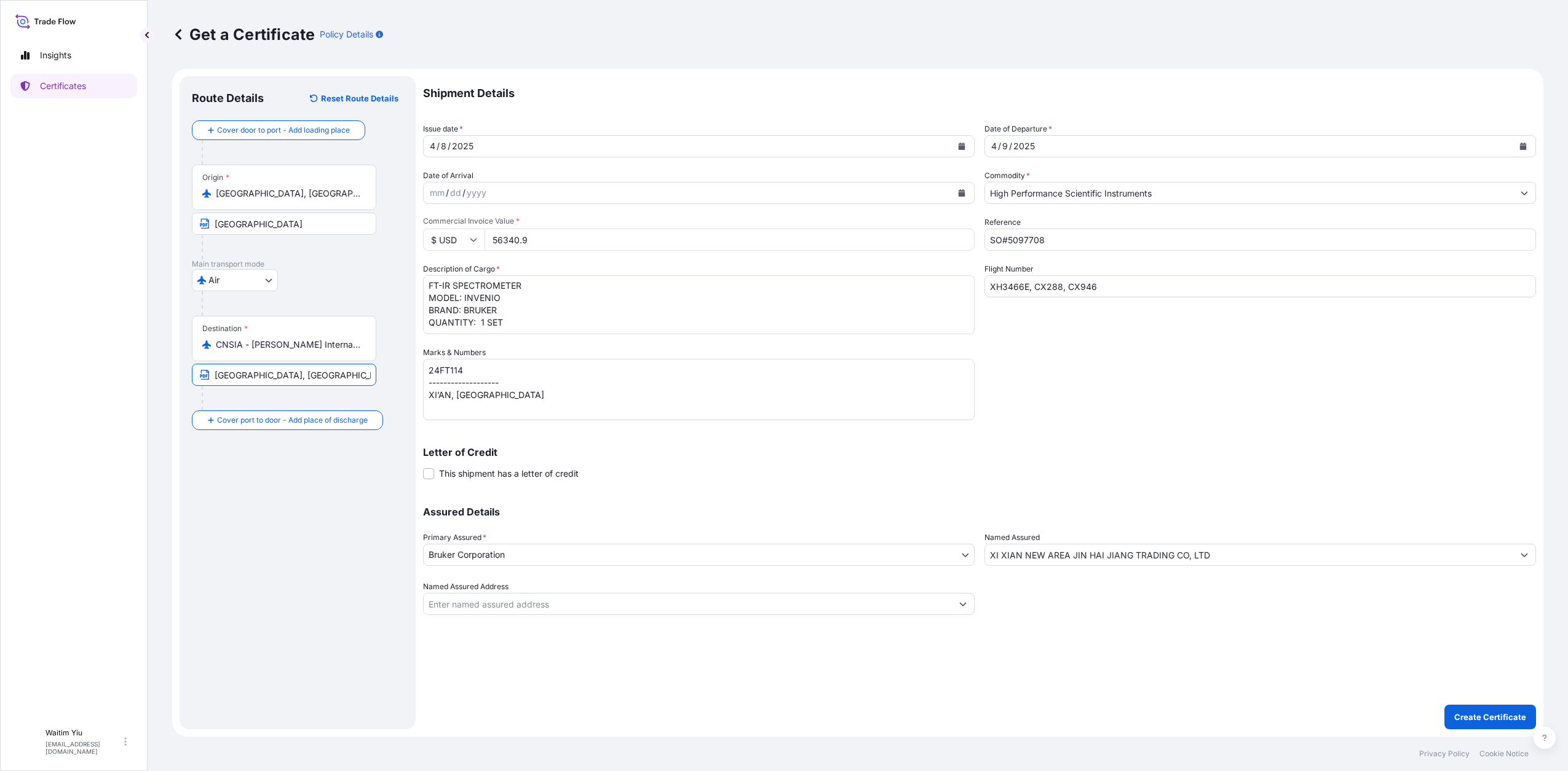
type input "[GEOGRAPHIC_DATA], [GEOGRAPHIC_DATA]"
click at [322, 219] on input "[GEOGRAPHIC_DATA]" at bounding box center [284, 223] width 184 height 22
type input "[GEOGRAPHIC_DATA], [GEOGRAPHIC_DATA]"
click at [1476, 714] on p "Create Certificate" at bounding box center [1490, 716] width 72 height 13
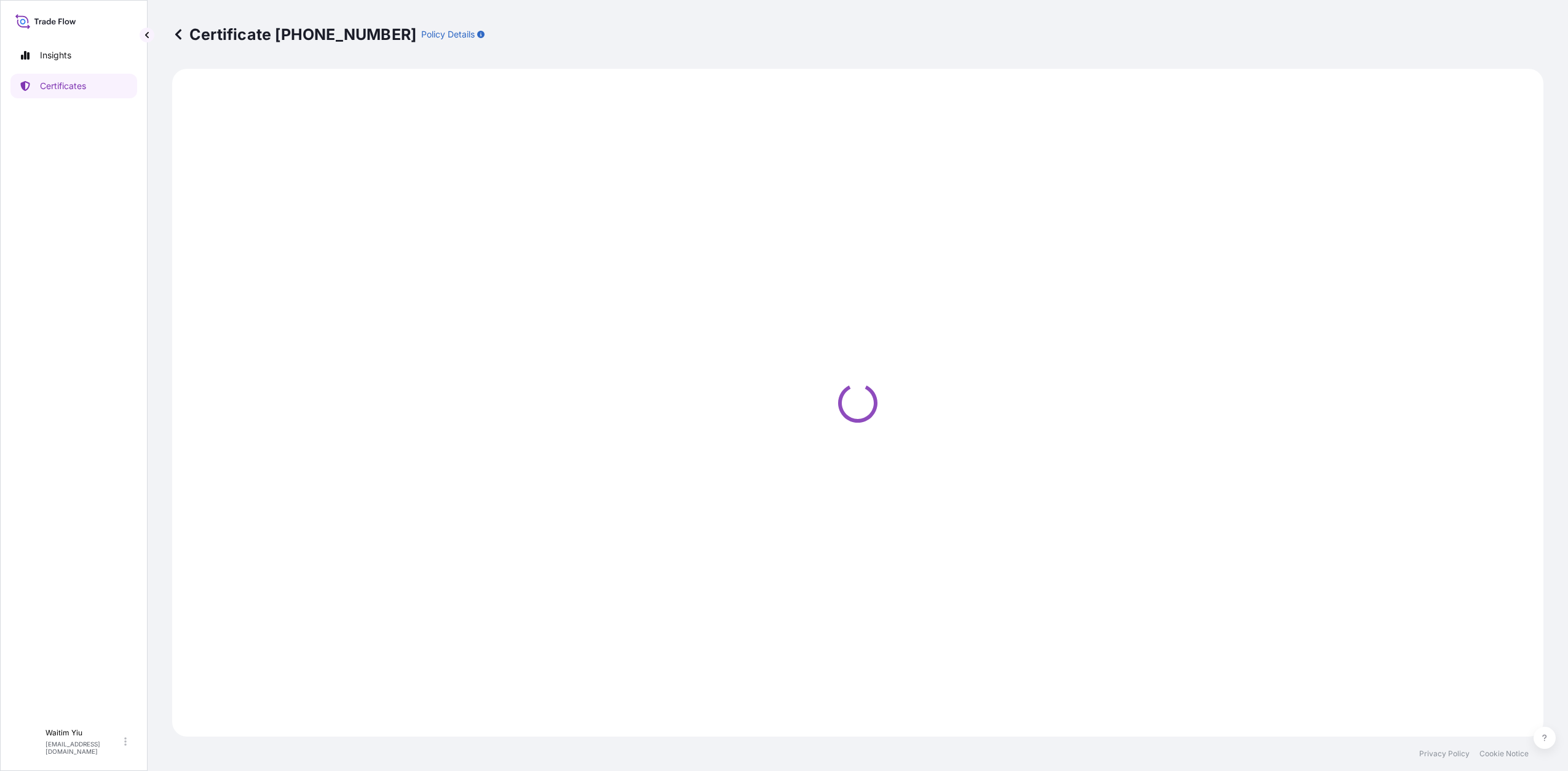
select select "Air"
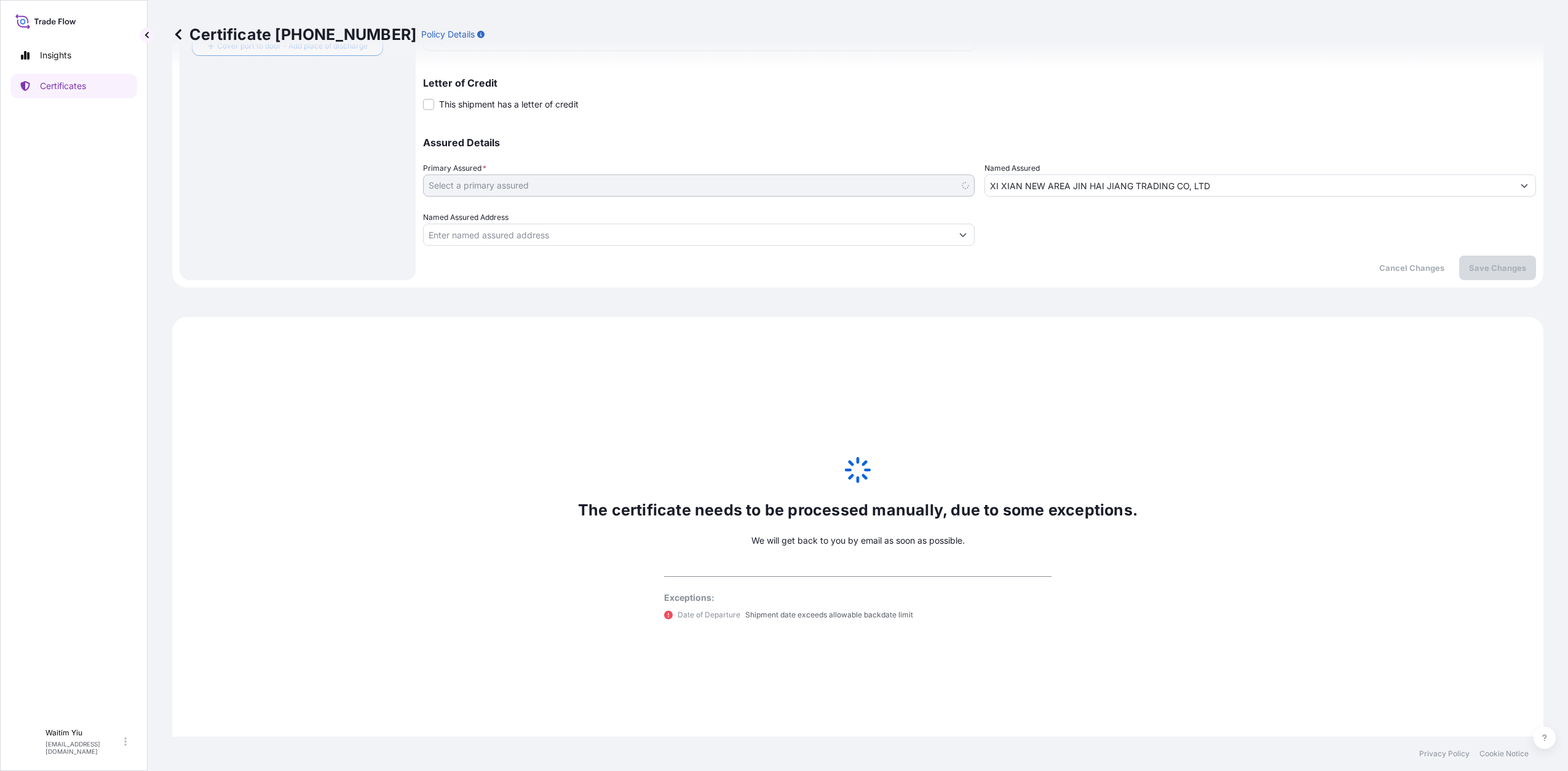
scroll to position [392, 0]
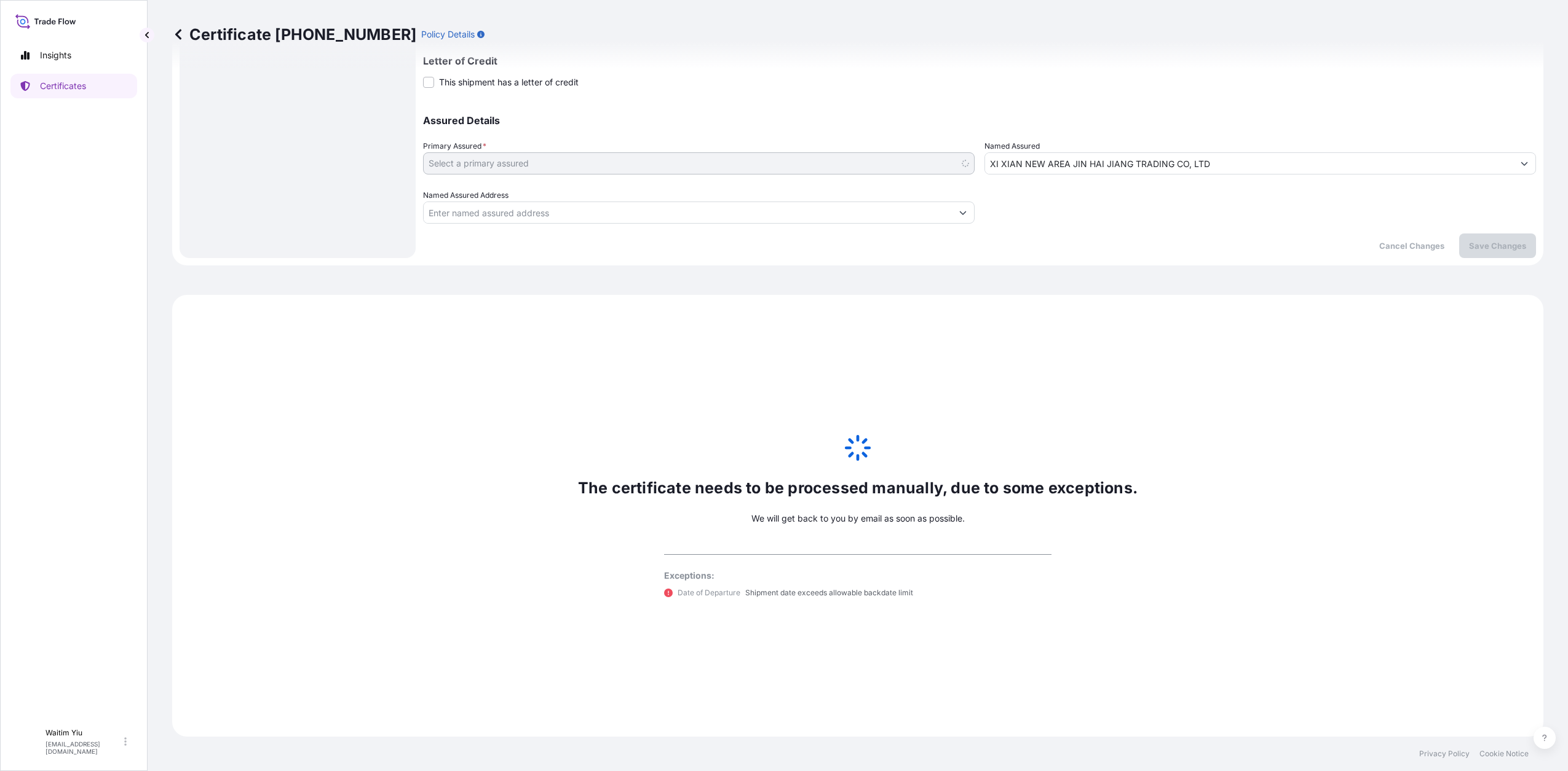
select select "31474"
